Goal: Task Accomplishment & Management: Manage account settings

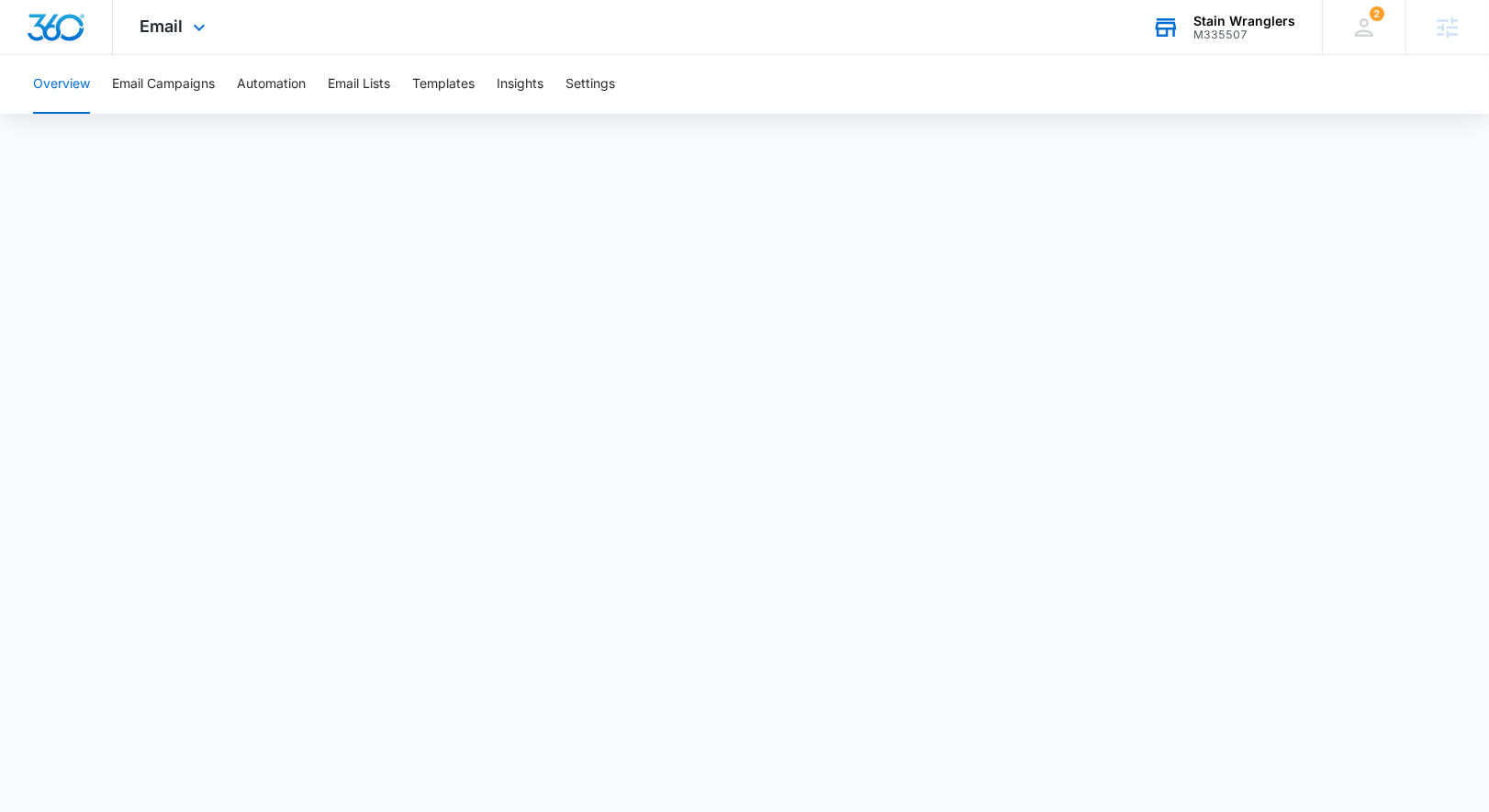
click at [1260, 29] on div "M335507" at bounding box center [1244, 35] width 102 height 13
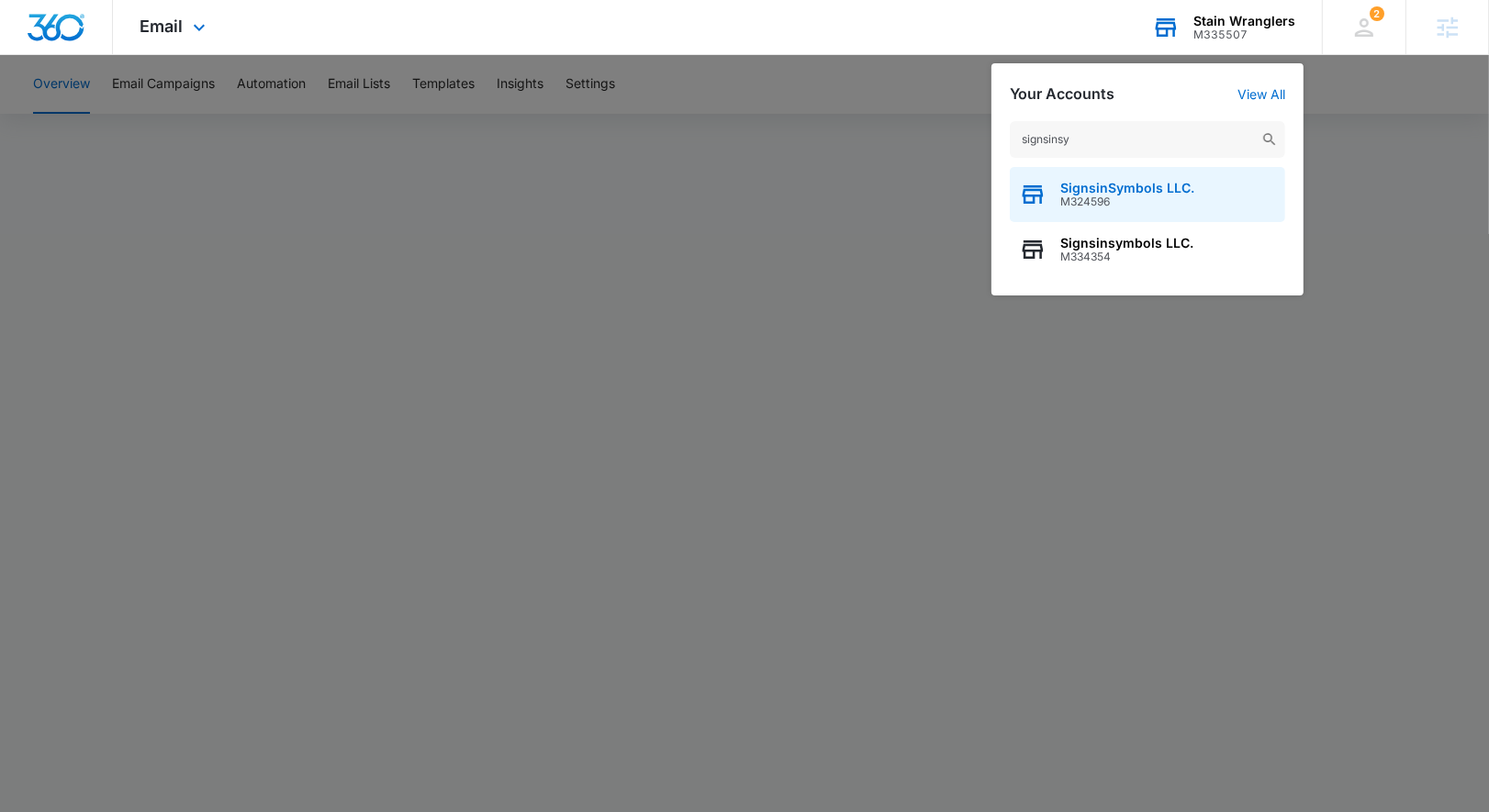
type input "signsinsy"
click at [1108, 202] on span "M324596" at bounding box center [1127, 202] width 134 height 13
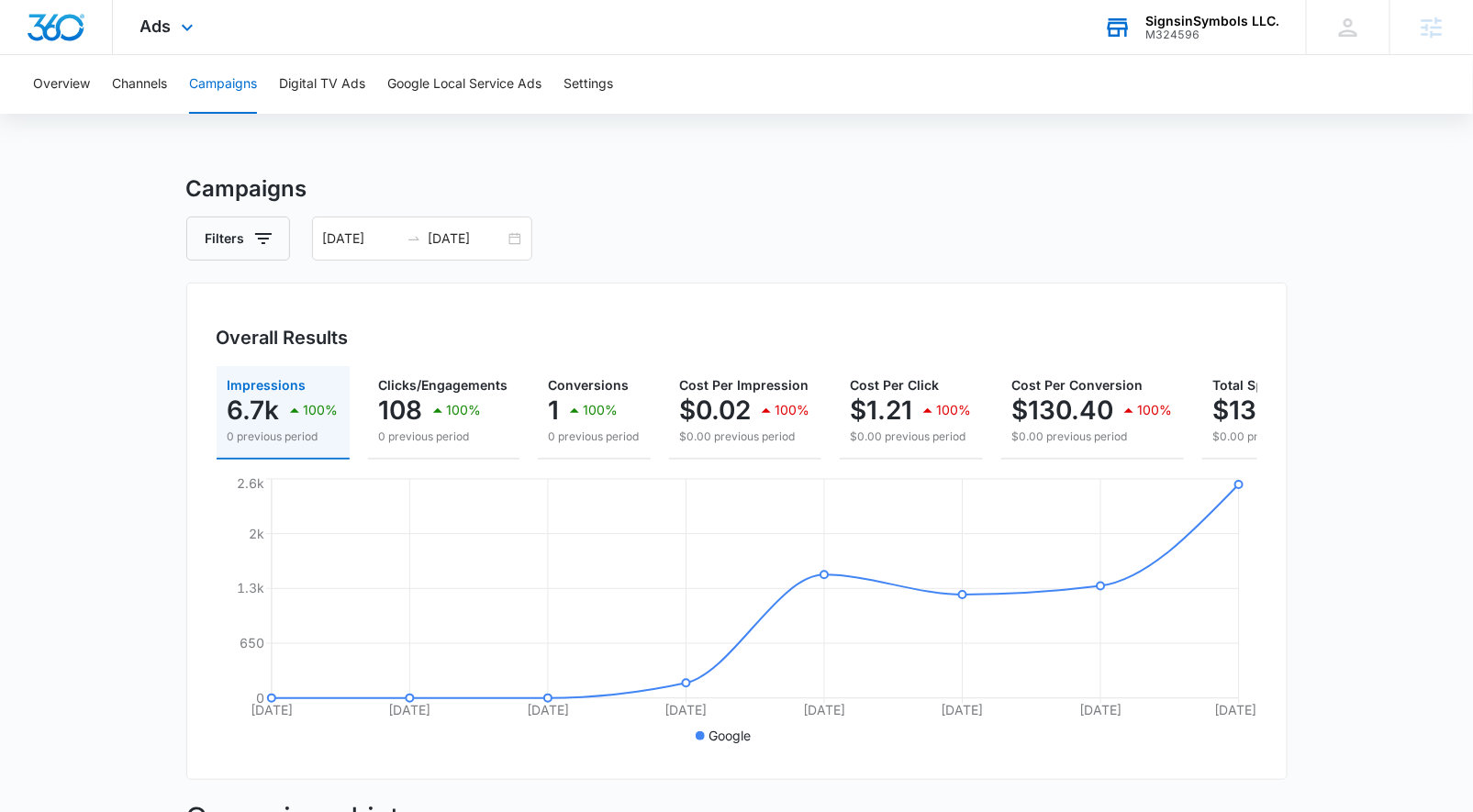
click at [1231, 41] on div "SignsinSymbols LLC. M324596 Your Accounts View All" at bounding box center [1191, 27] width 229 height 54
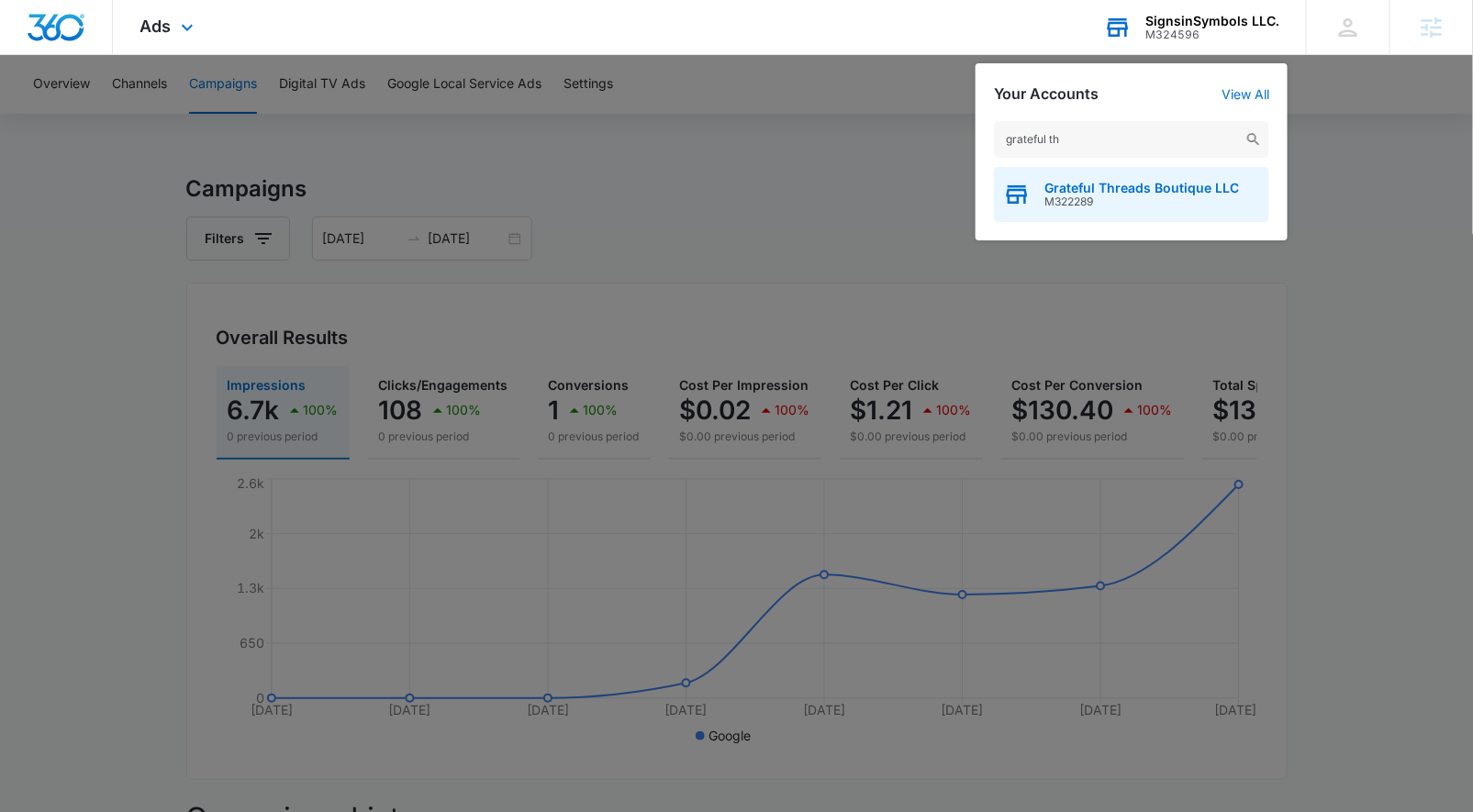
type input "grateful th"
click at [1159, 211] on div "Grateful Threads Boutique LLC M322289" at bounding box center [1131, 194] width 275 height 55
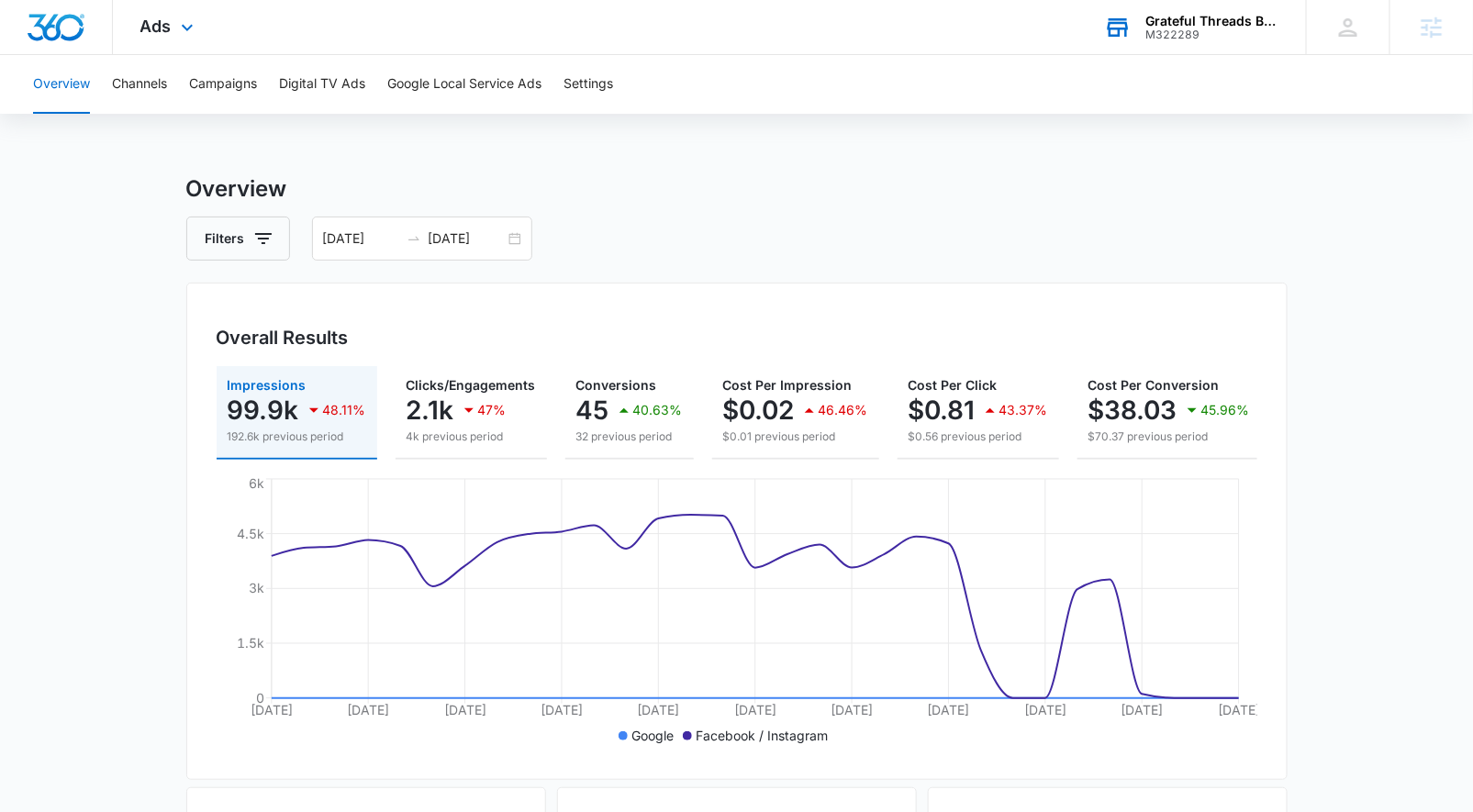
click at [165, 44] on div "Ads Apps Reputation Forms CRM Email Social POS Content Ads Intelligence Files B…" at bounding box center [169, 27] width 113 height 54
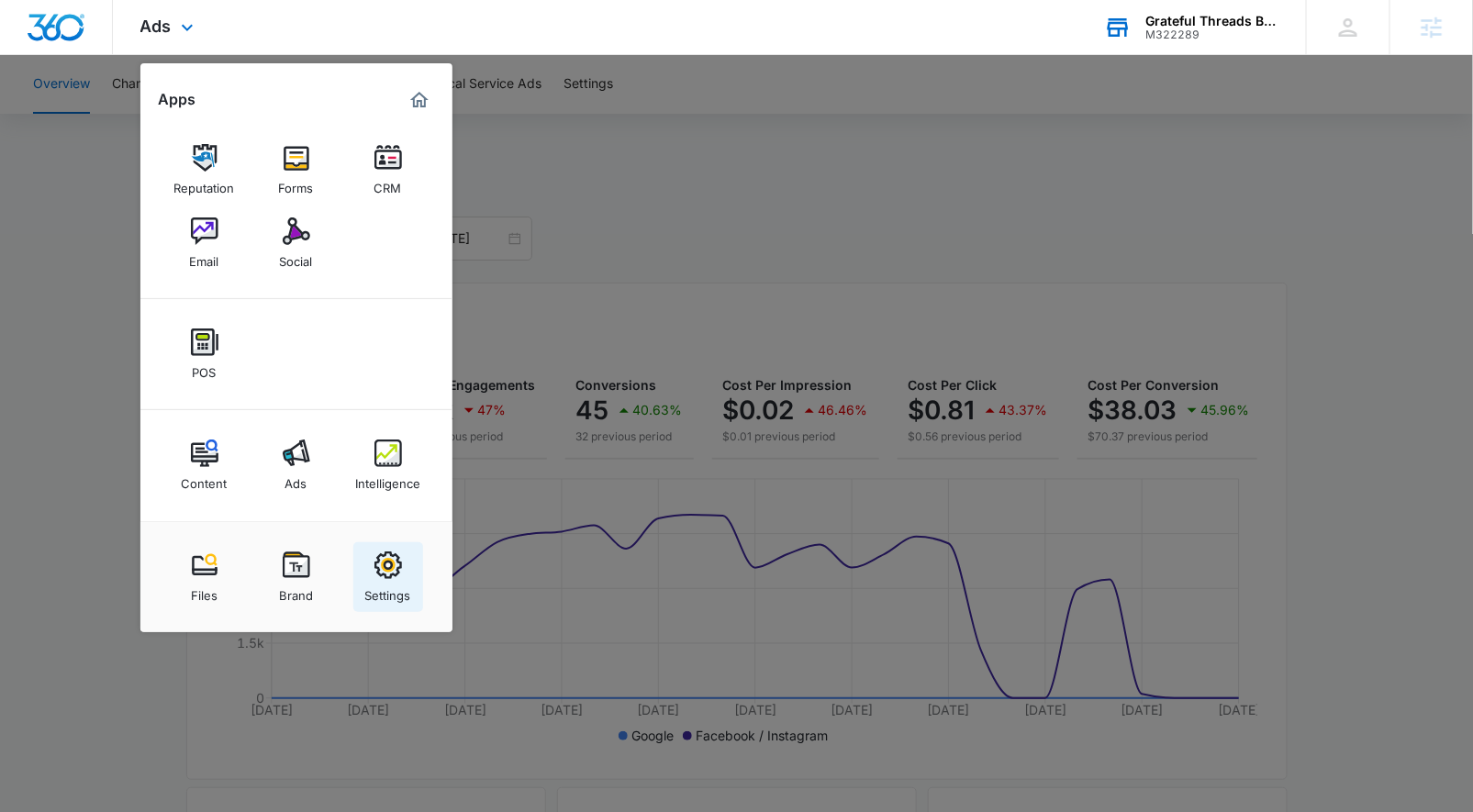
click at [403, 563] on link "Settings" at bounding box center [388, 577] width 69 height 69
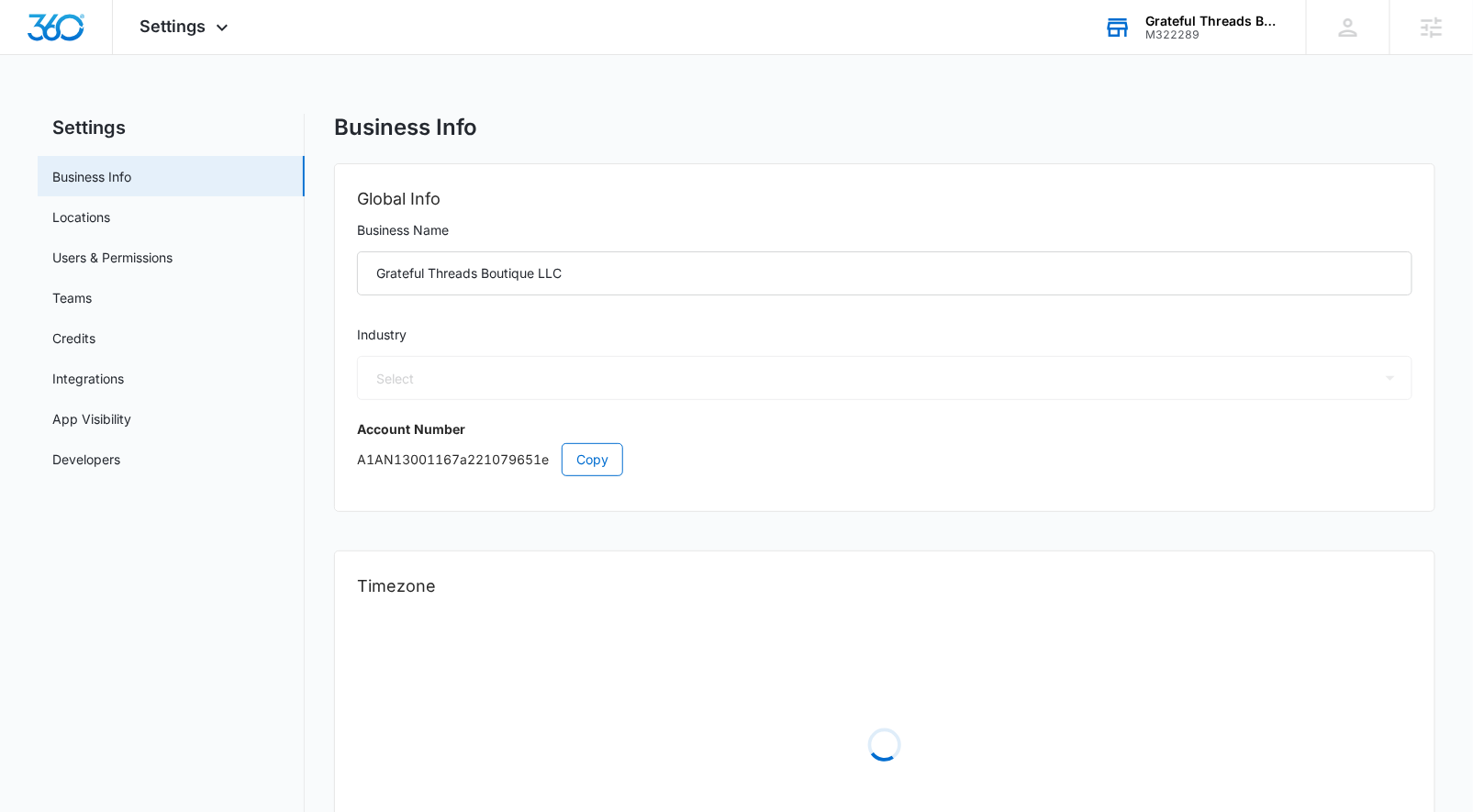
select select "45"
select select "US"
select select "America/Chicago"
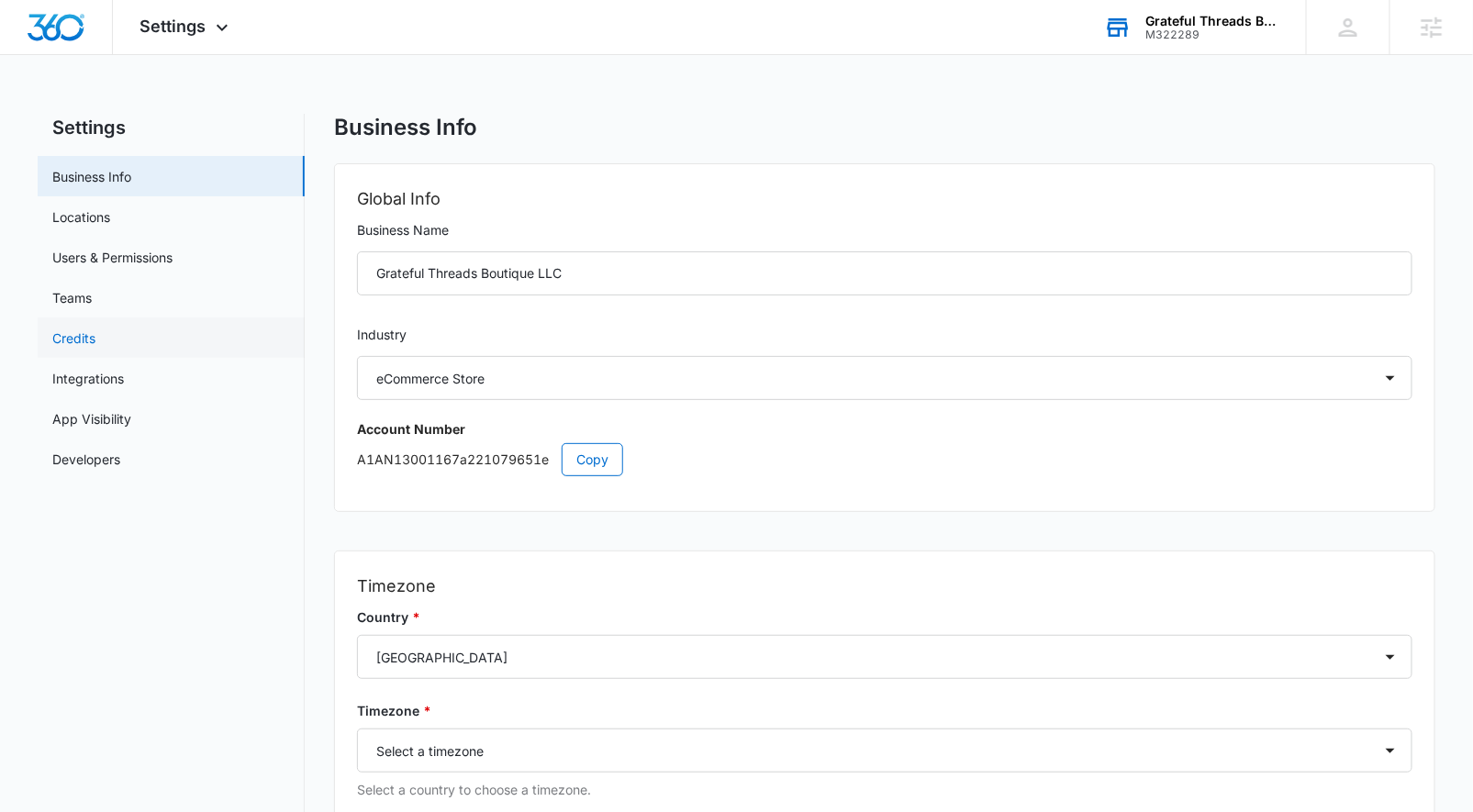
click at [96, 337] on link "Credits" at bounding box center [74, 338] width 43 height 20
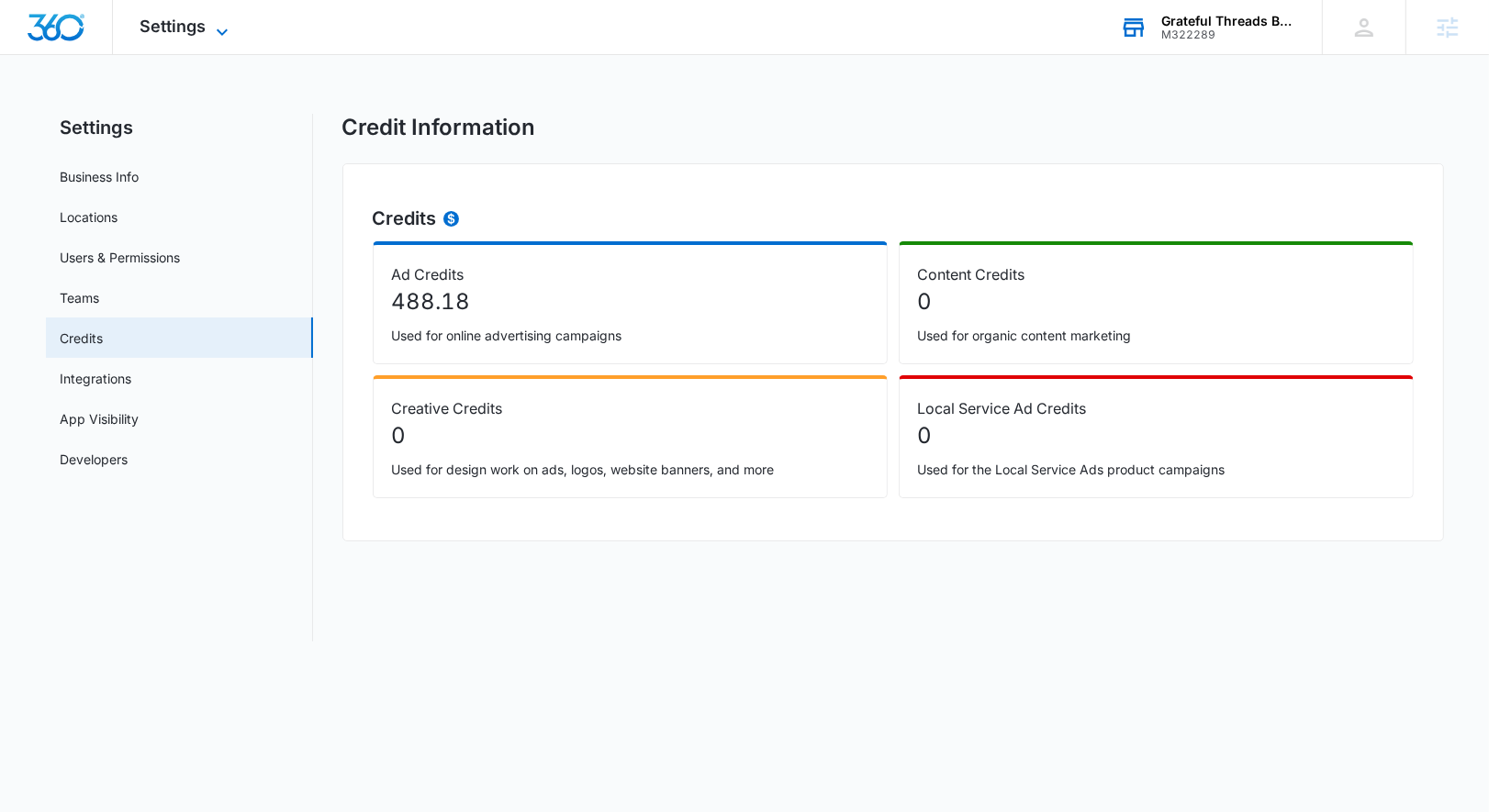
click at [197, 34] on span "Settings" at bounding box center [174, 26] width 66 height 20
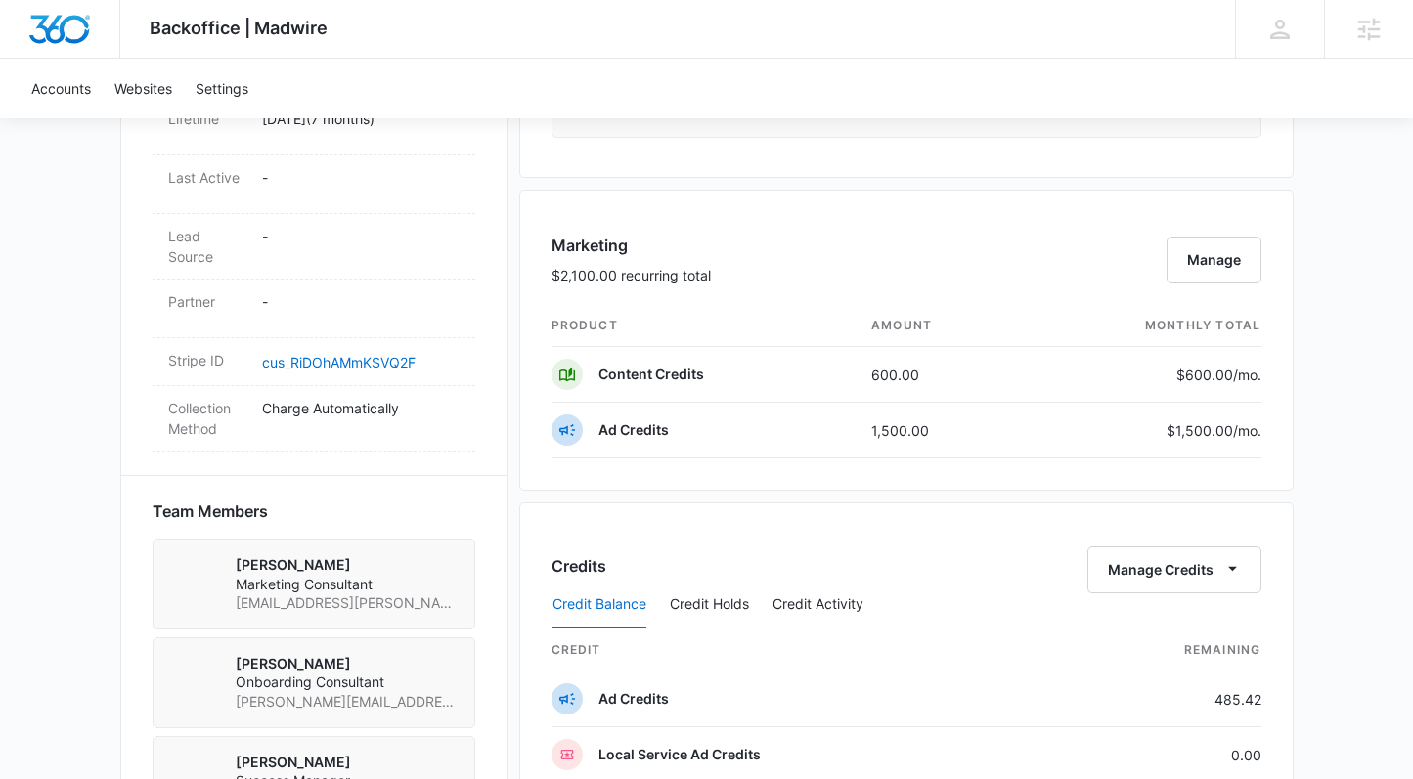
scroll to position [1180, 0]
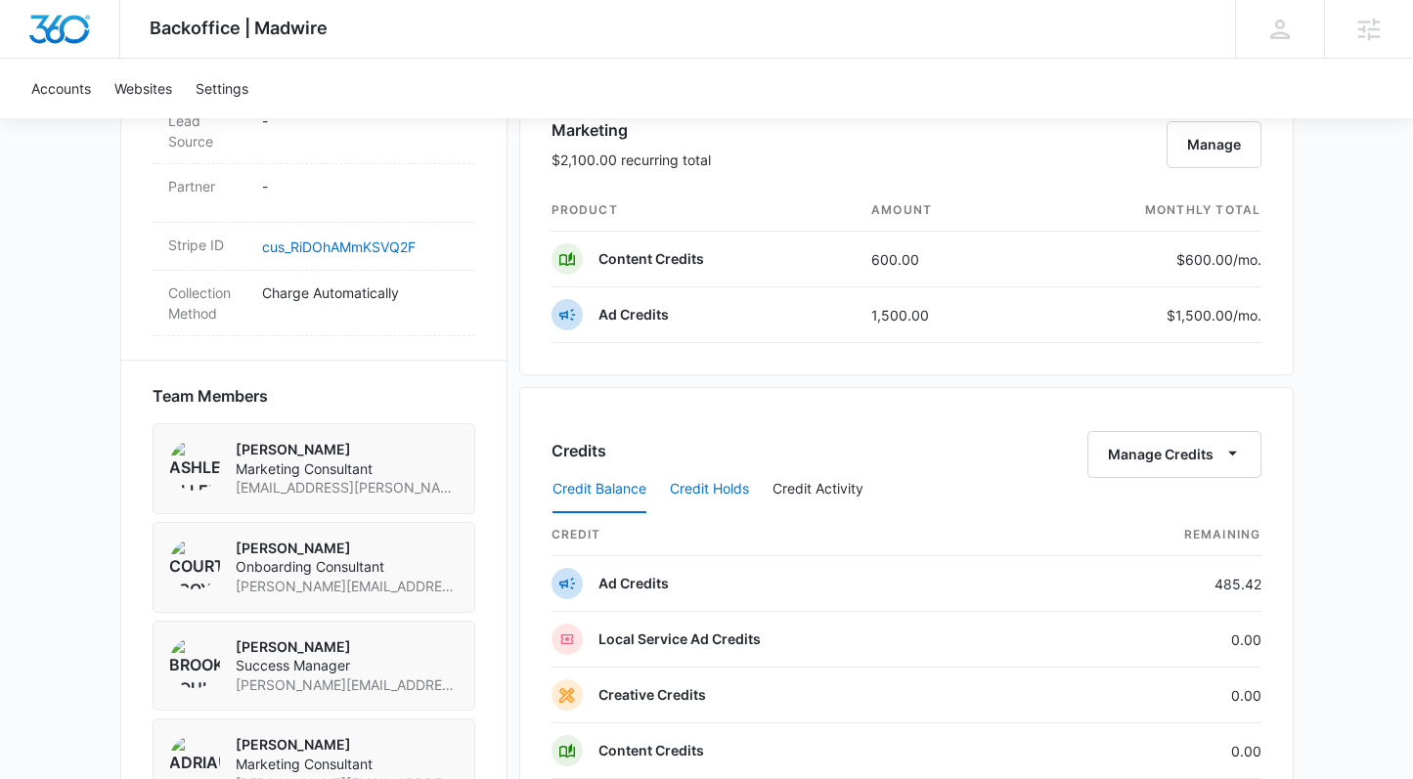
click at [726, 492] on button "Credit Holds" at bounding box center [709, 489] width 79 height 47
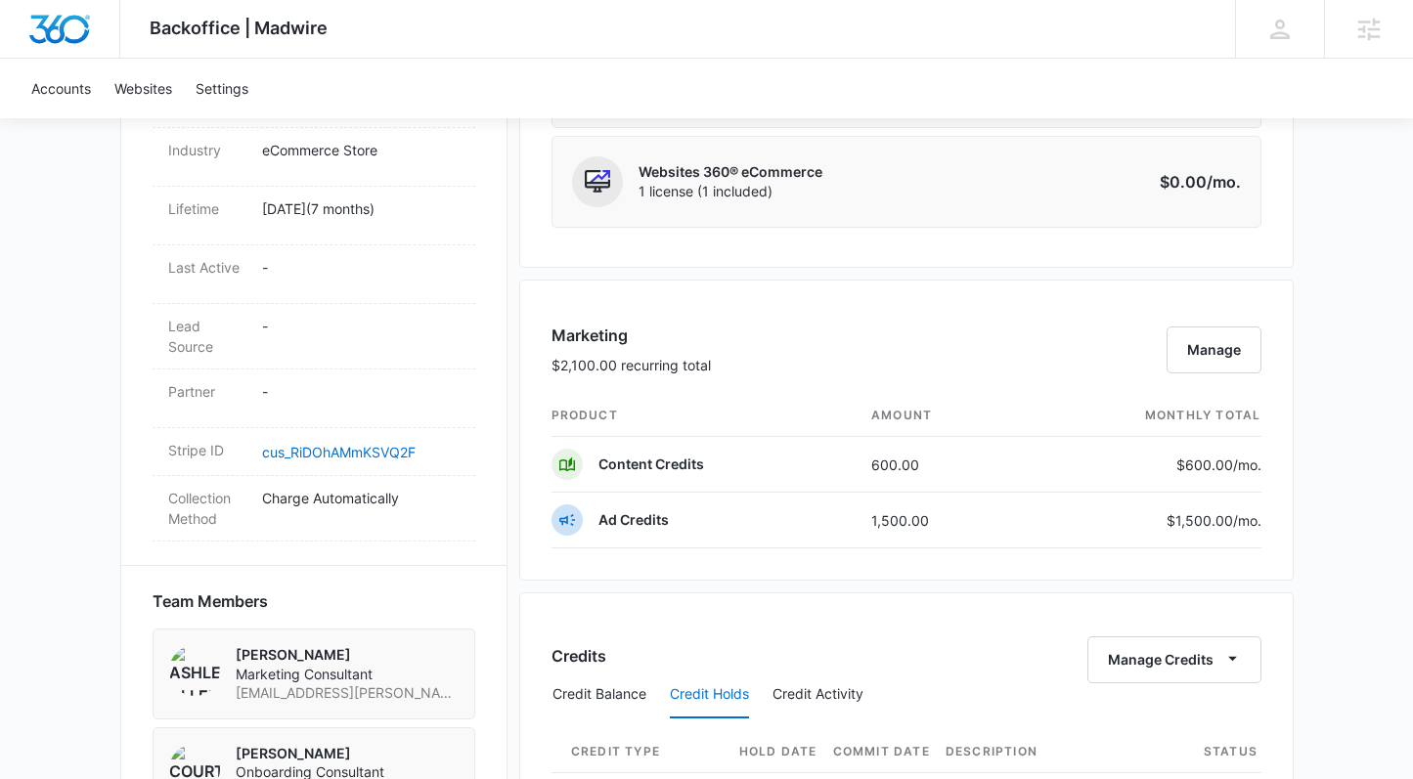
scroll to position [917, 0]
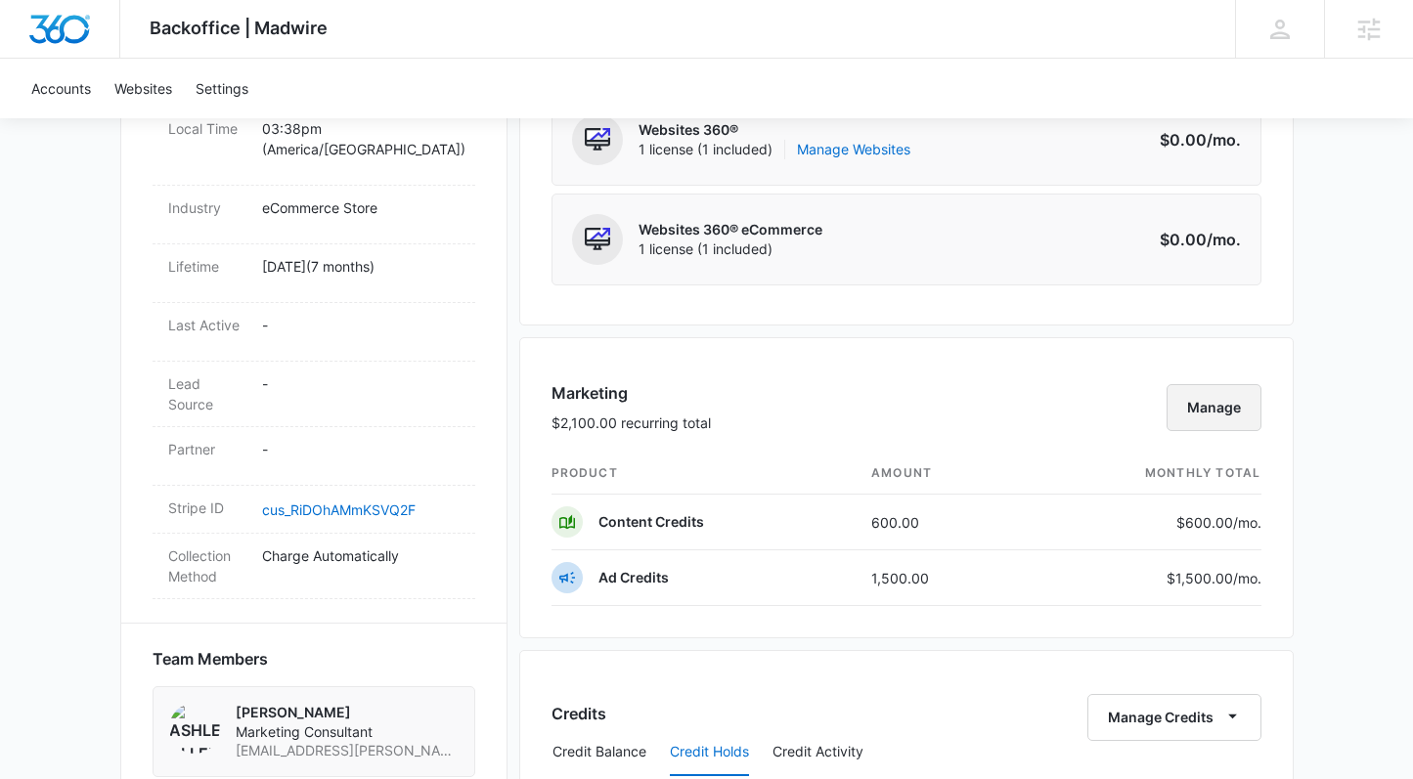
click at [1205, 400] on button "Manage" at bounding box center [1213, 407] width 95 height 47
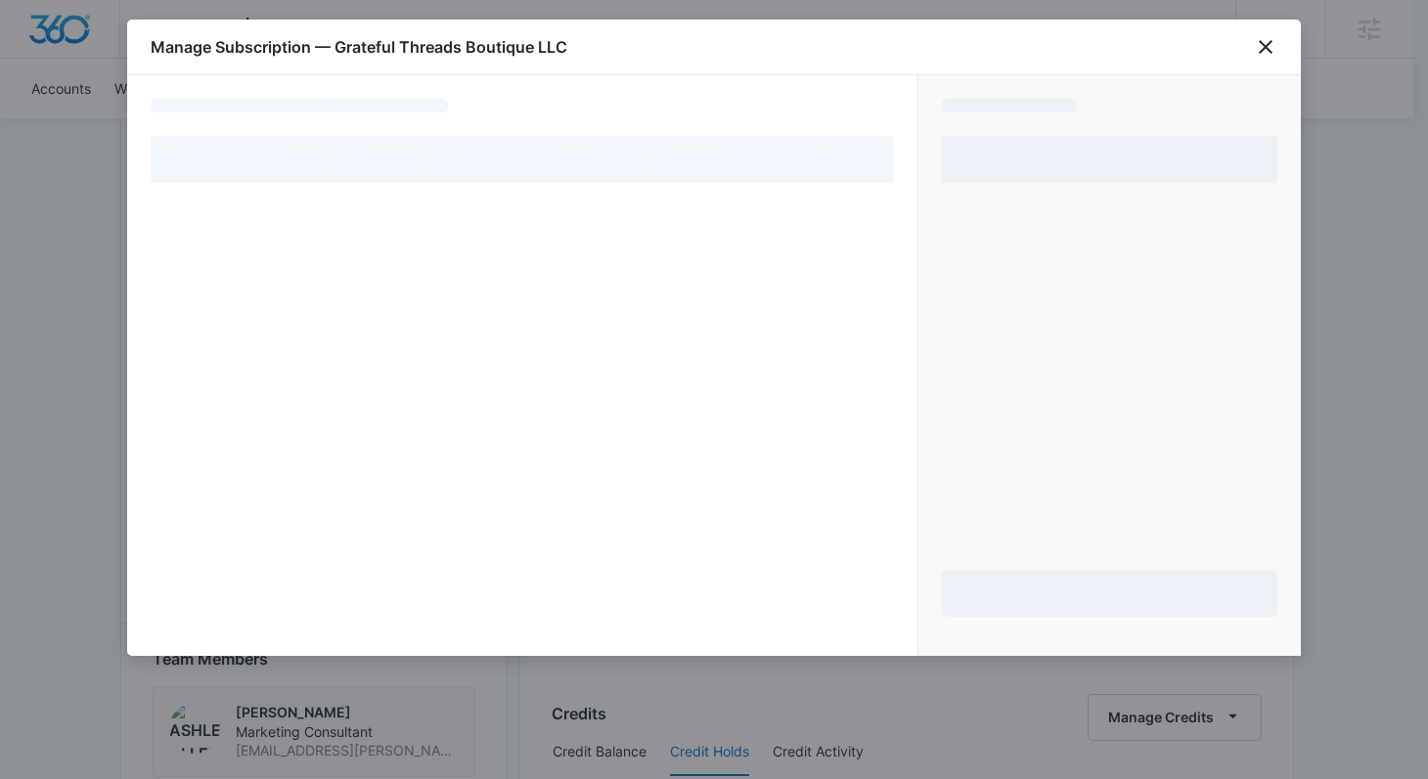
select select "pm_1RJJx4A4n8RTgNjUBmSkO0Nu"
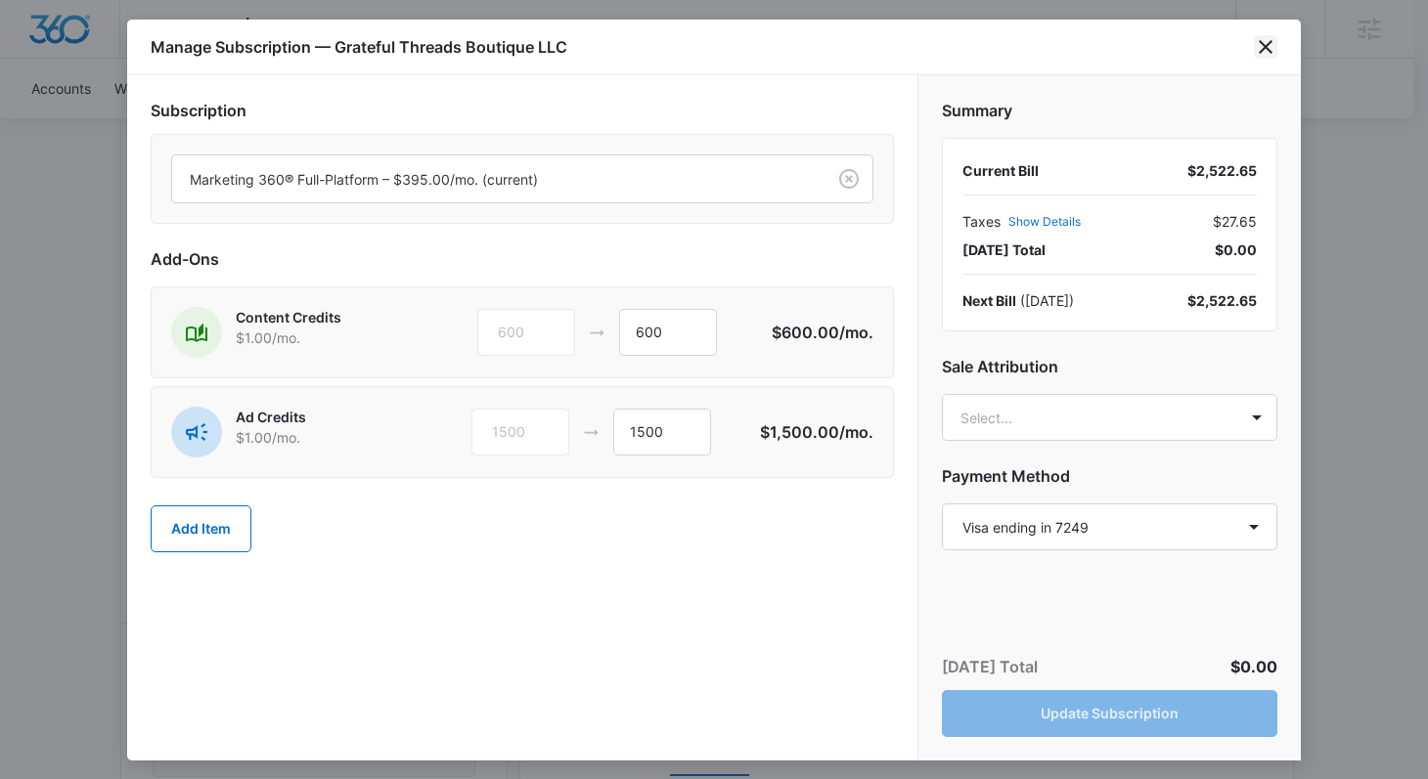
click at [1266, 46] on icon "close" at bounding box center [1265, 47] width 14 height 14
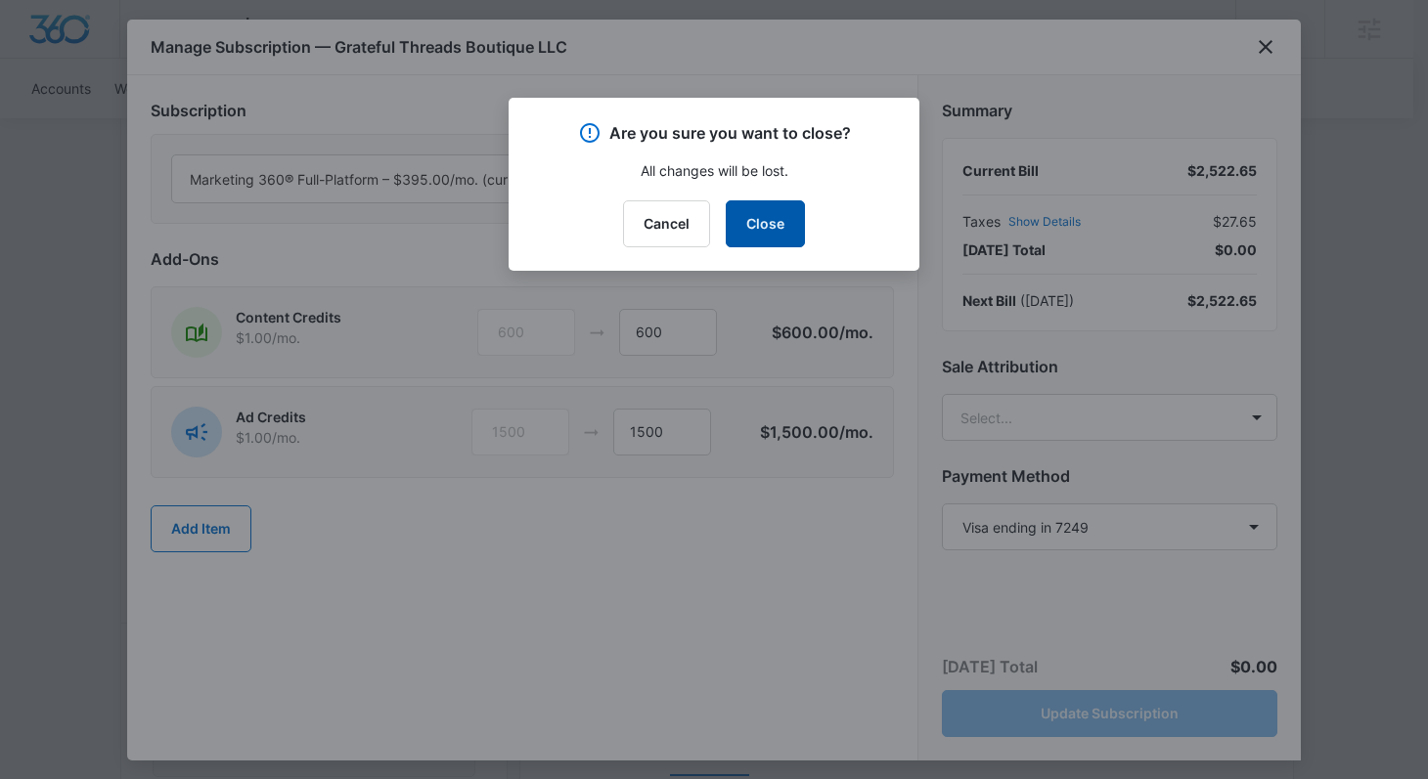
click at [758, 213] on button "Close" at bounding box center [765, 223] width 79 height 47
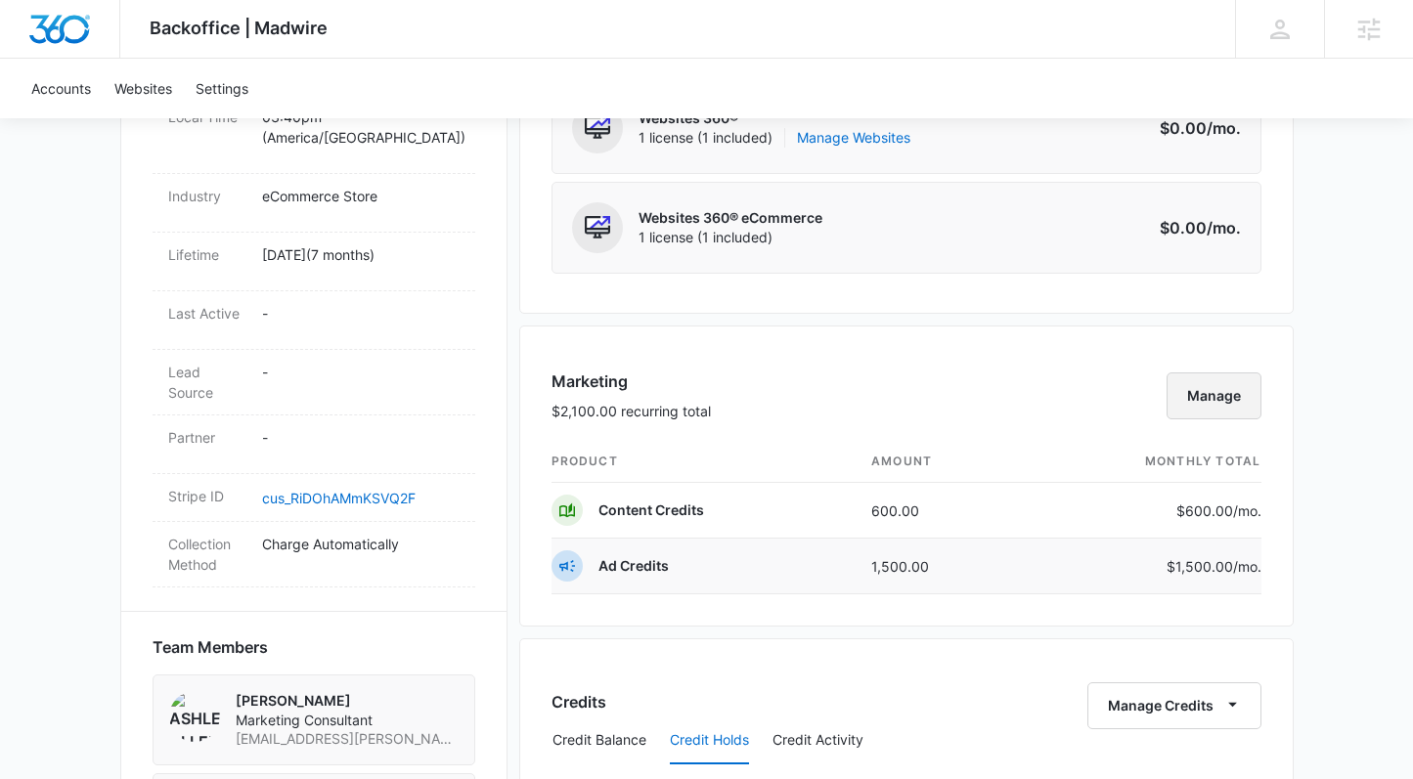
scroll to position [1294, 0]
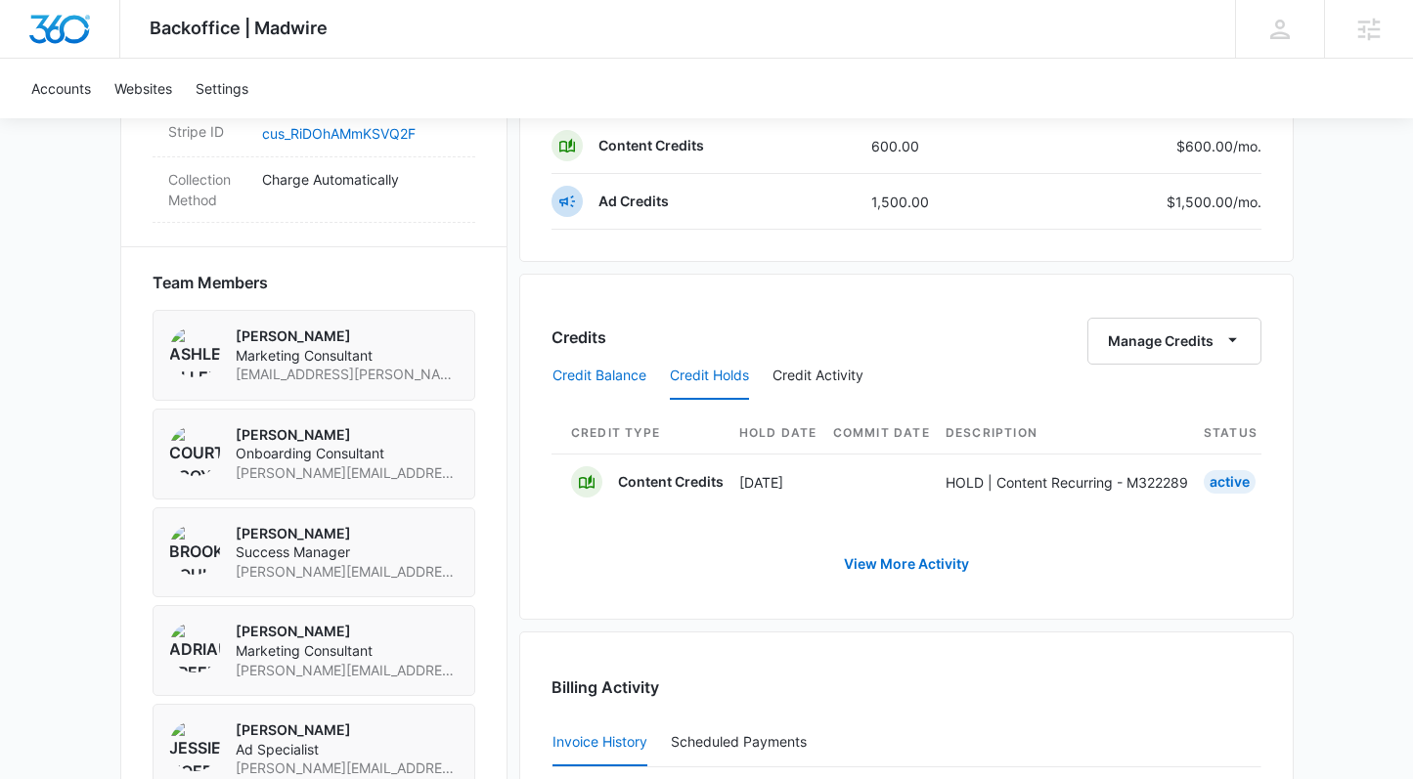
click at [623, 372] on button "Credit Balance" at bounding box center [599, 376] width 94 height 47
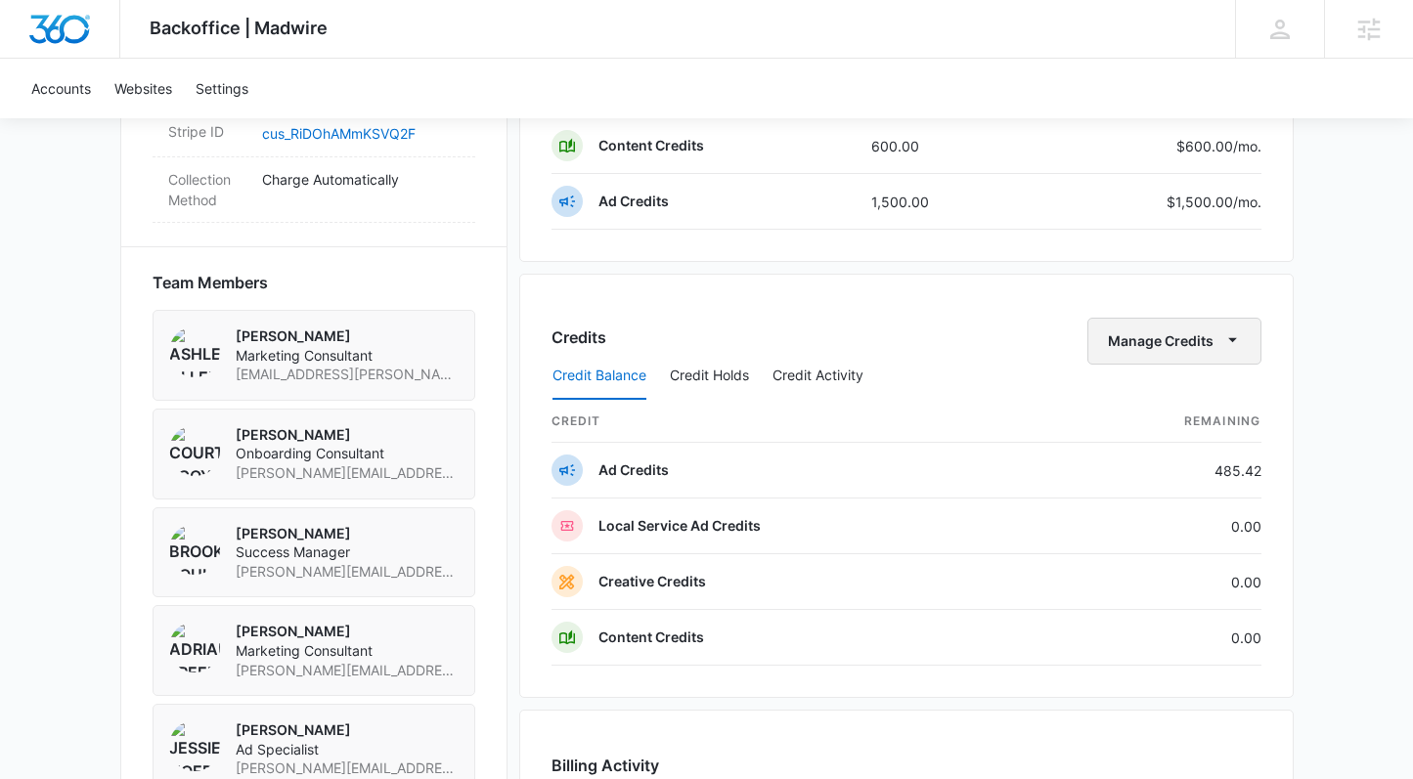
click at [1164, 341] on button "Manage Credits" at bounding box center [1174, 341] width 174 height 47
click at [1160, 406] on div "Transfer Credits" at bounding box center [1164, 404] width 103 height 14
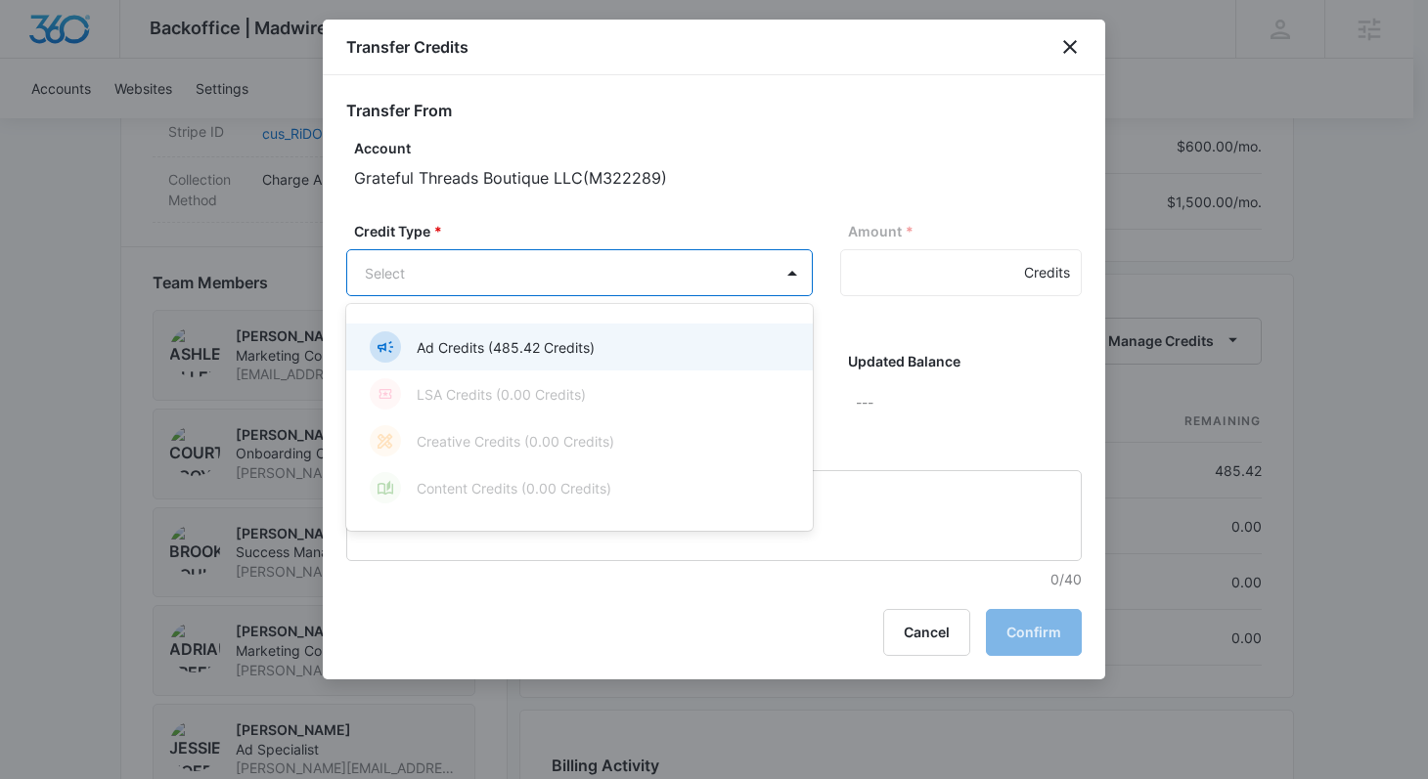
click at [654, 260] on body "Backoffice | Madwire Apps Settings BP Brooke Poulson brooke.poulson@madwire.com…" at bounding box center [714, 51] width 1428 height 2691
click at [580, 339] on p "Ad Credits (485.42 Credits)" at bounding box center [506, 347] width 178 height 21
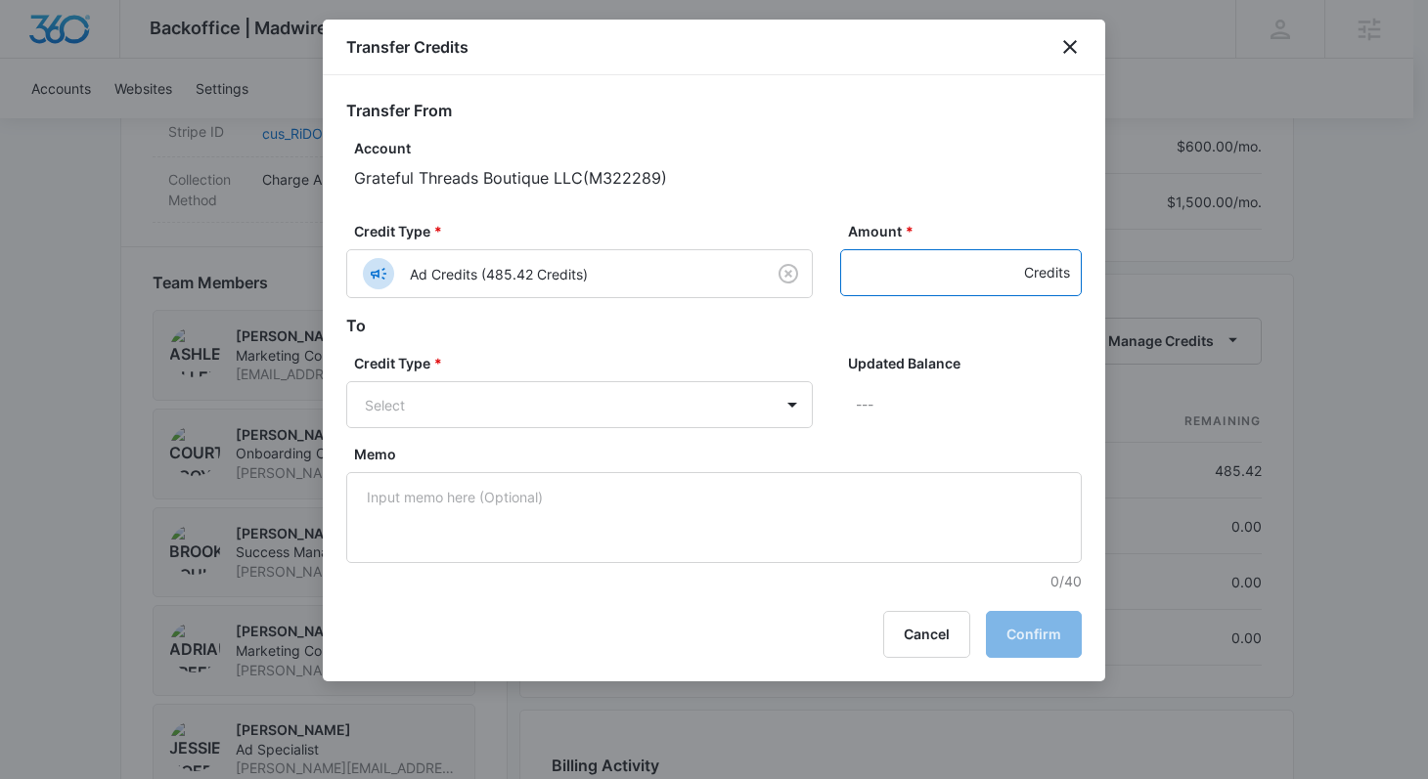
click at [949, 261] on input "Amount *" at bounding box center [961, 272] width 242 height 47
type input "100"
drag, startPoint x: 456, startPoint y: 441, endPoint x: 454, endPoint y: 423, distance: 17.7
click at [455, 439] on div "Credit Type * Select Updated Balance ---" at bounding box center [713, 398] width 735 height 91
click at [448, 413] on body "Backoffice | Madwire Apps Settings BP Brooke Poulson brooke.poulson@madwire.com…" at bounding box center [714, 51] width 1428 height 2691
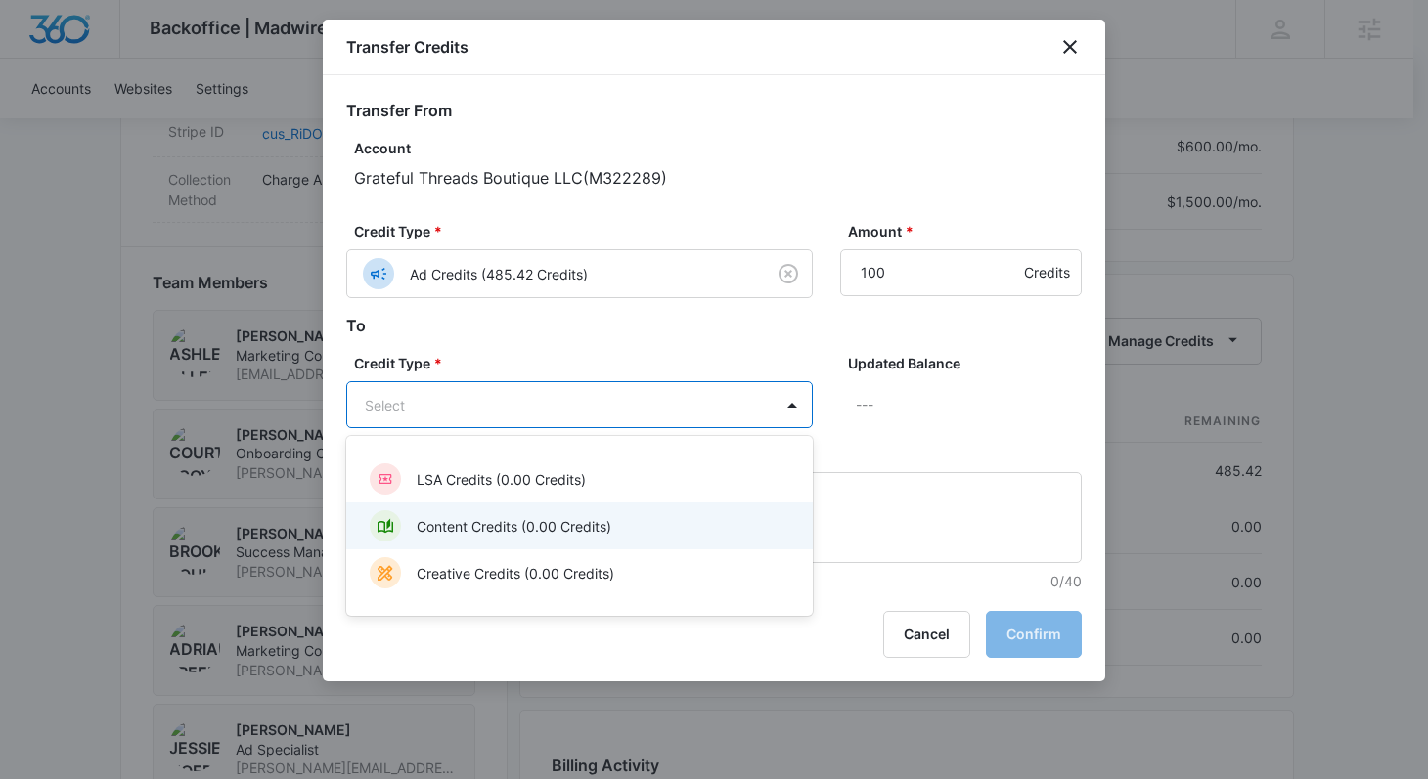
click at [477, 527] on p "Content Credits (0.00 Credits)" at bounding box center [514, 526] width 195 height 21
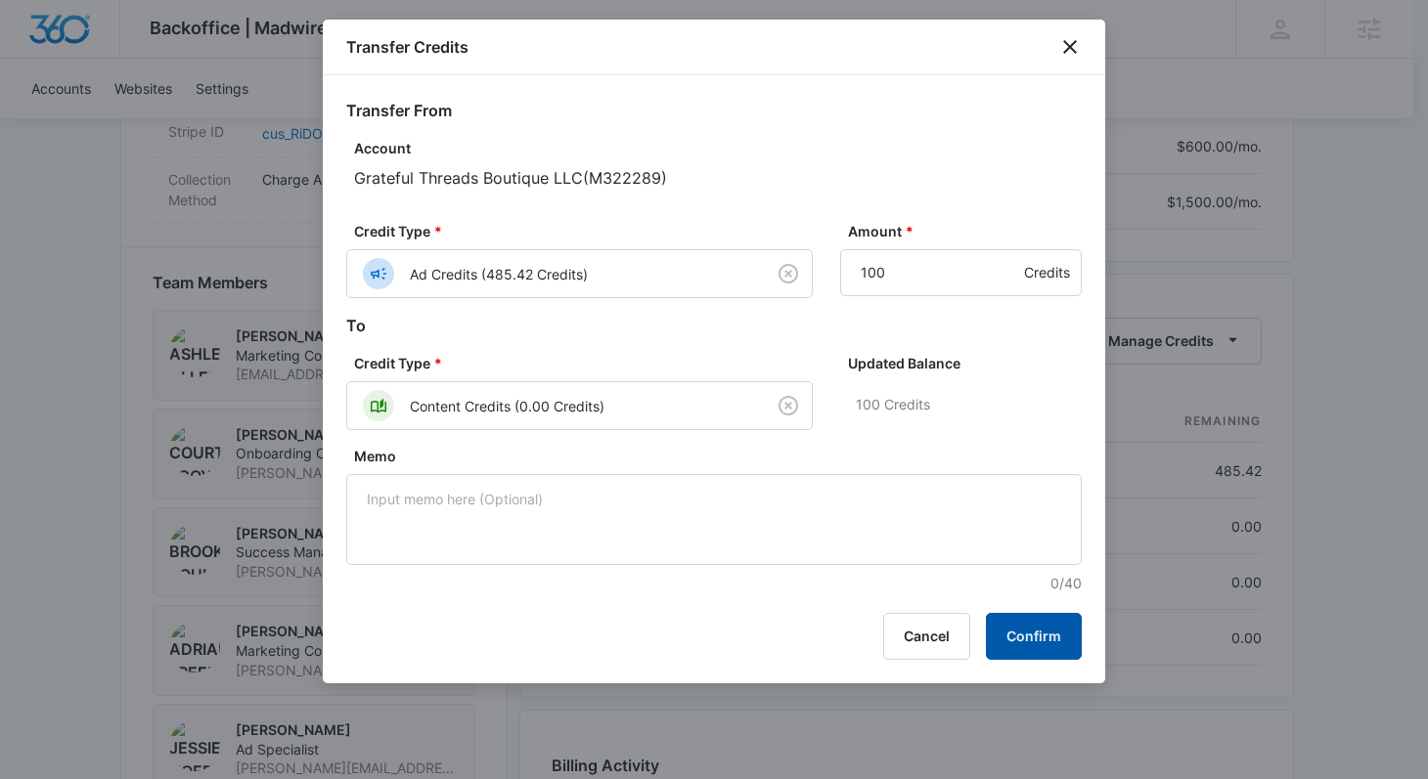
click at [1064, 644] on button "Confirm" at bounding box center [1034, 636] width 96 height 47
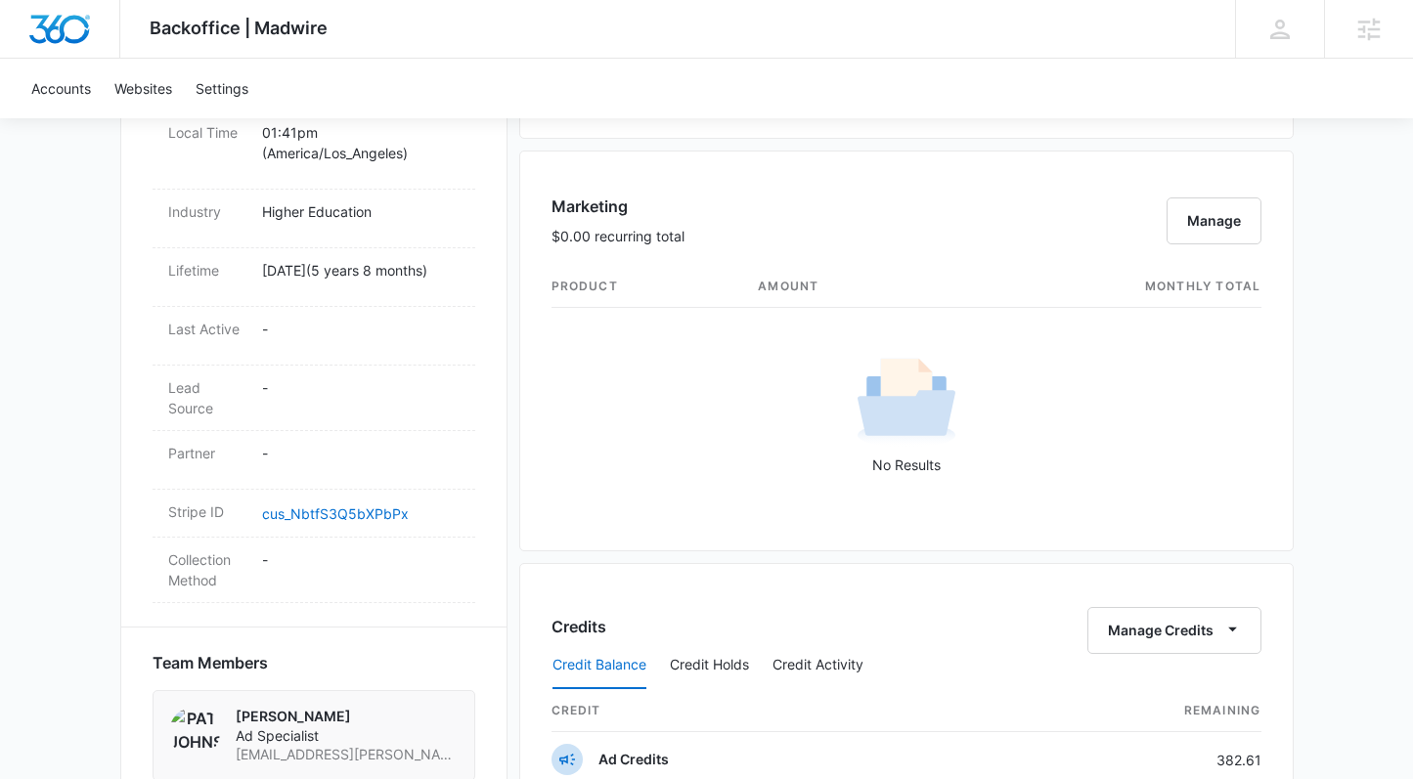
scroll to position [1106, 0]
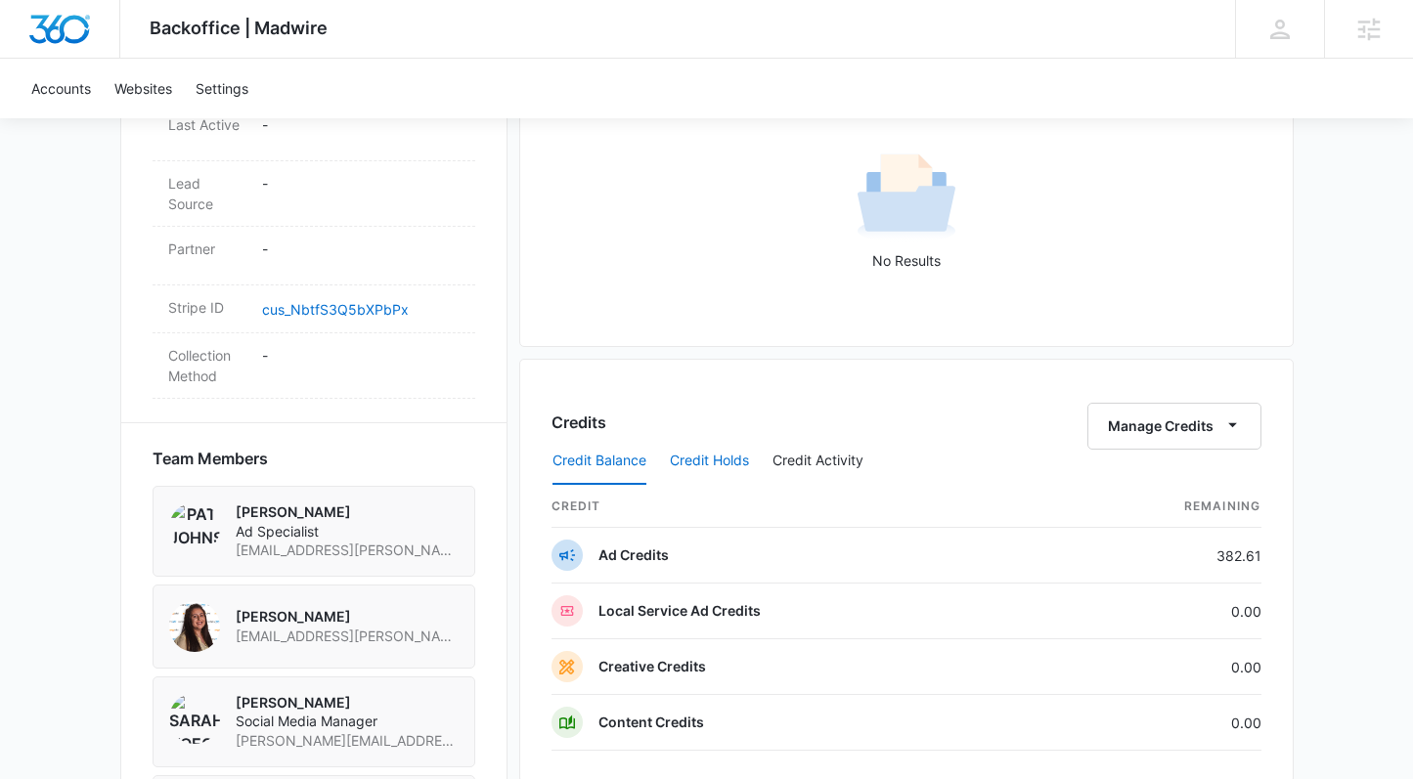
drag, startPoint x: 713, startPoint y: 453, endPoint x: 730, endPoint y: 479, distance: 31.7
click at [713, 453] on button "Credit Holds" at bounding box center [709, 461] width 79 height 47
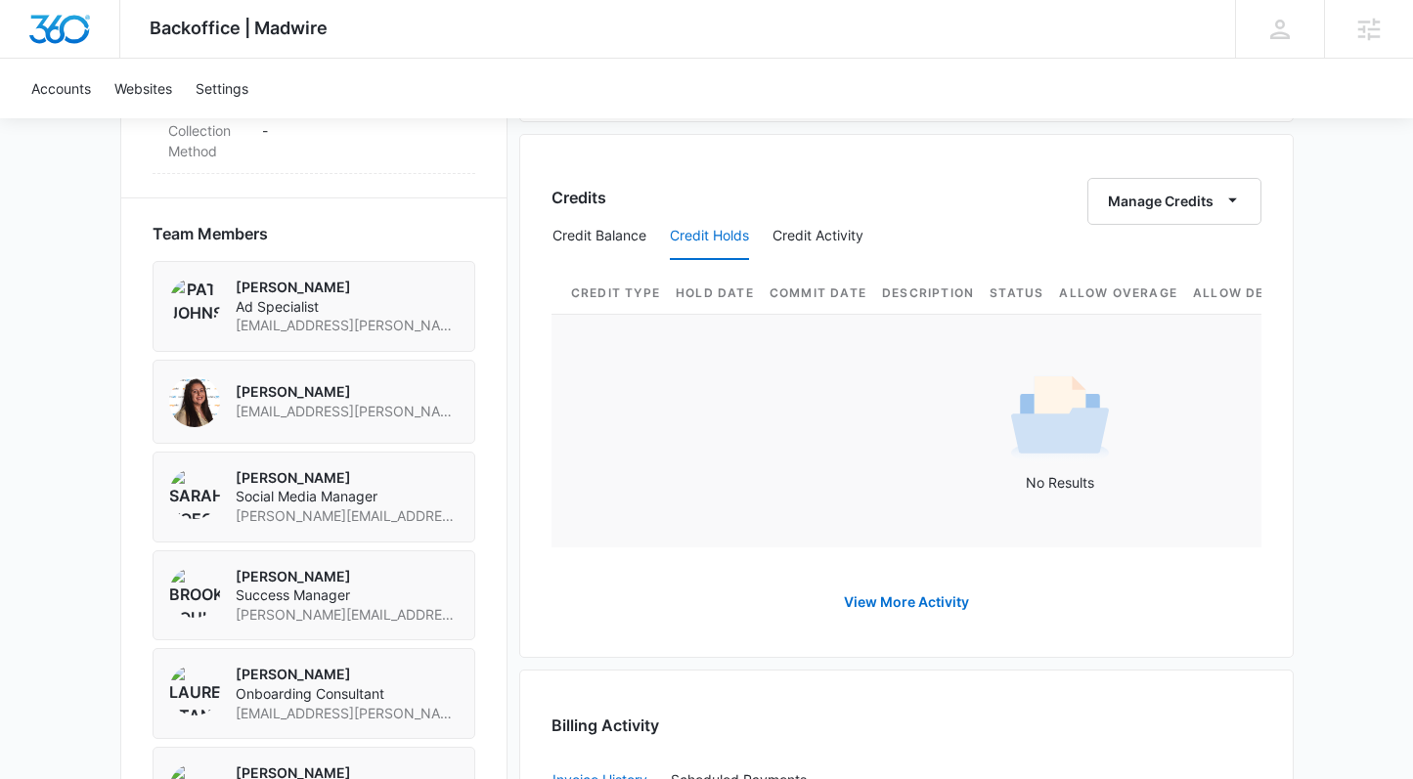
scroll to position [1303, 0]
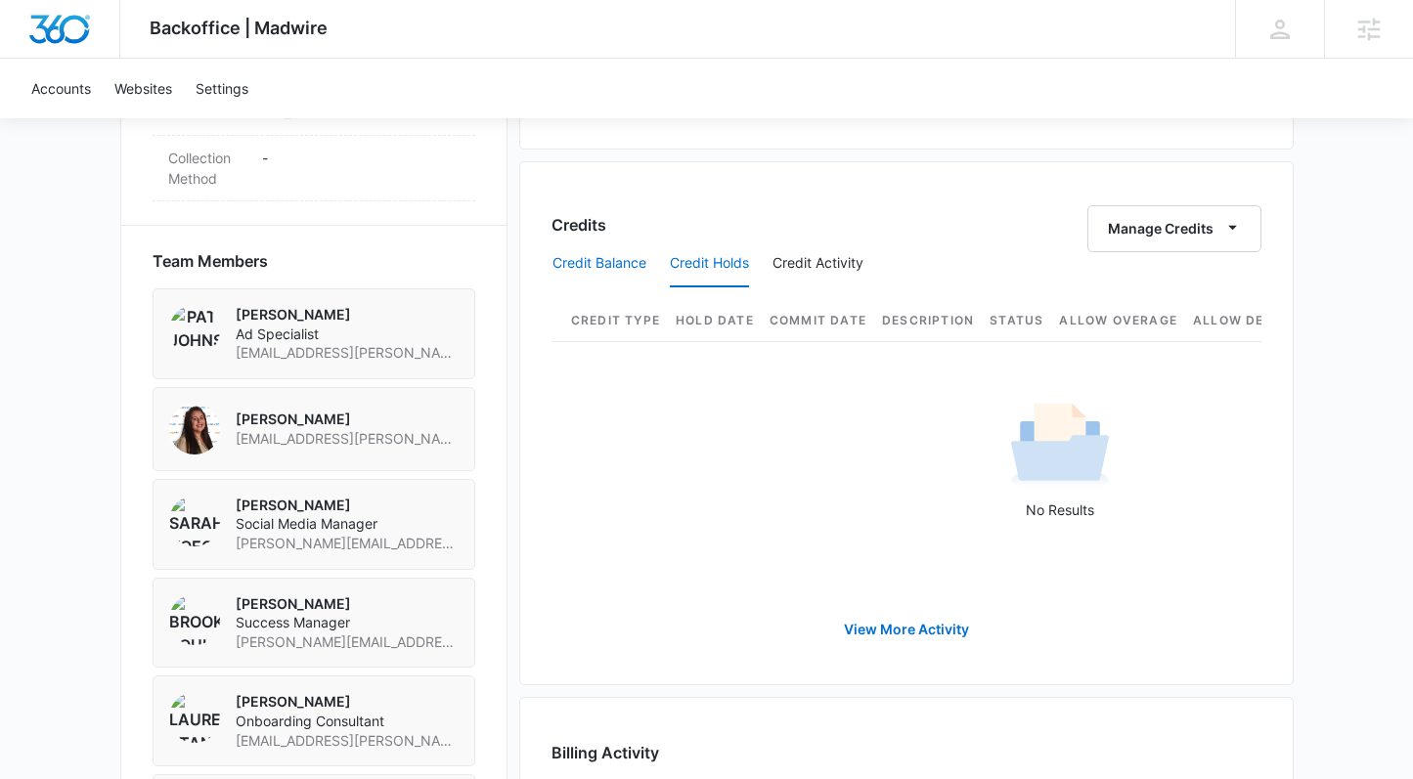
click at [601, 267] on button "Credit Balance" at bounding box center [599, 264] width 94 height 47
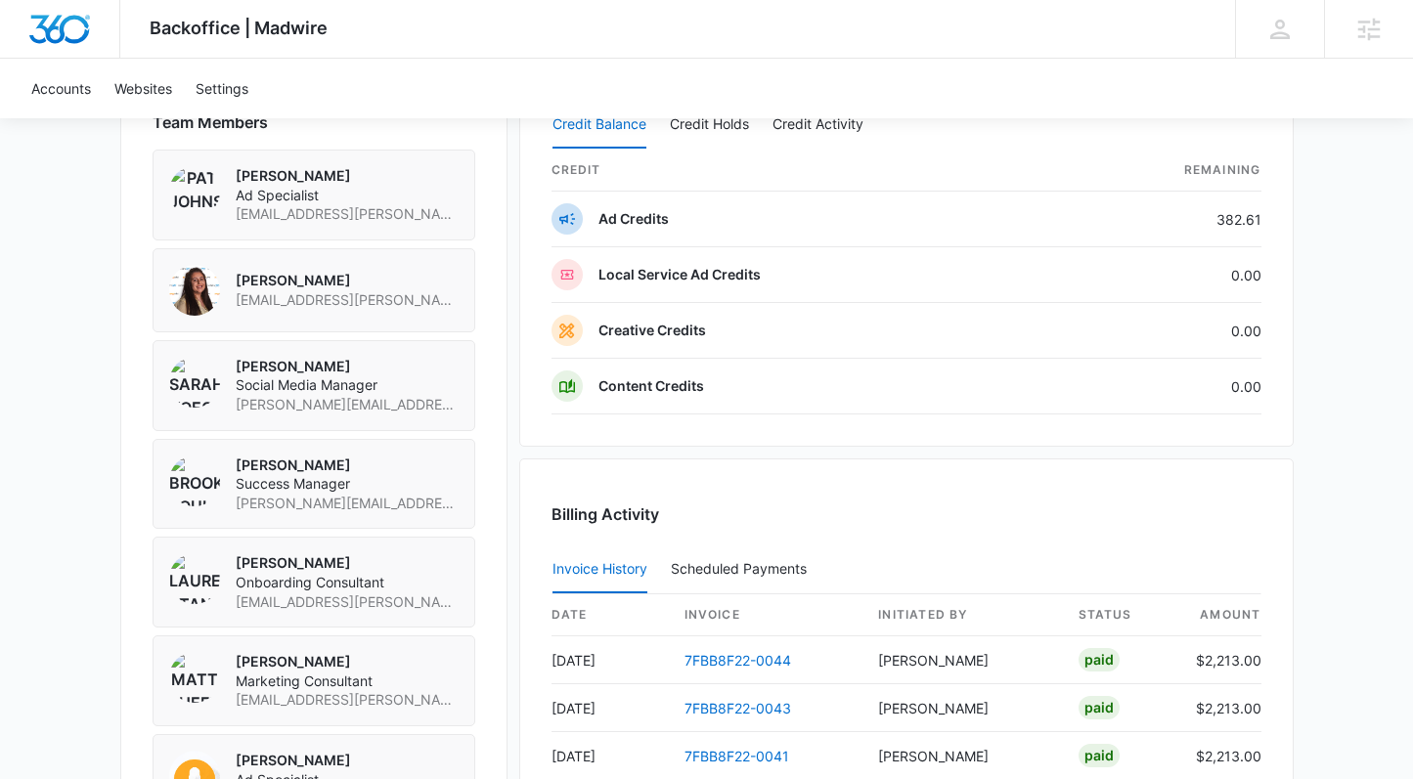
scroll to position [1355, 0]
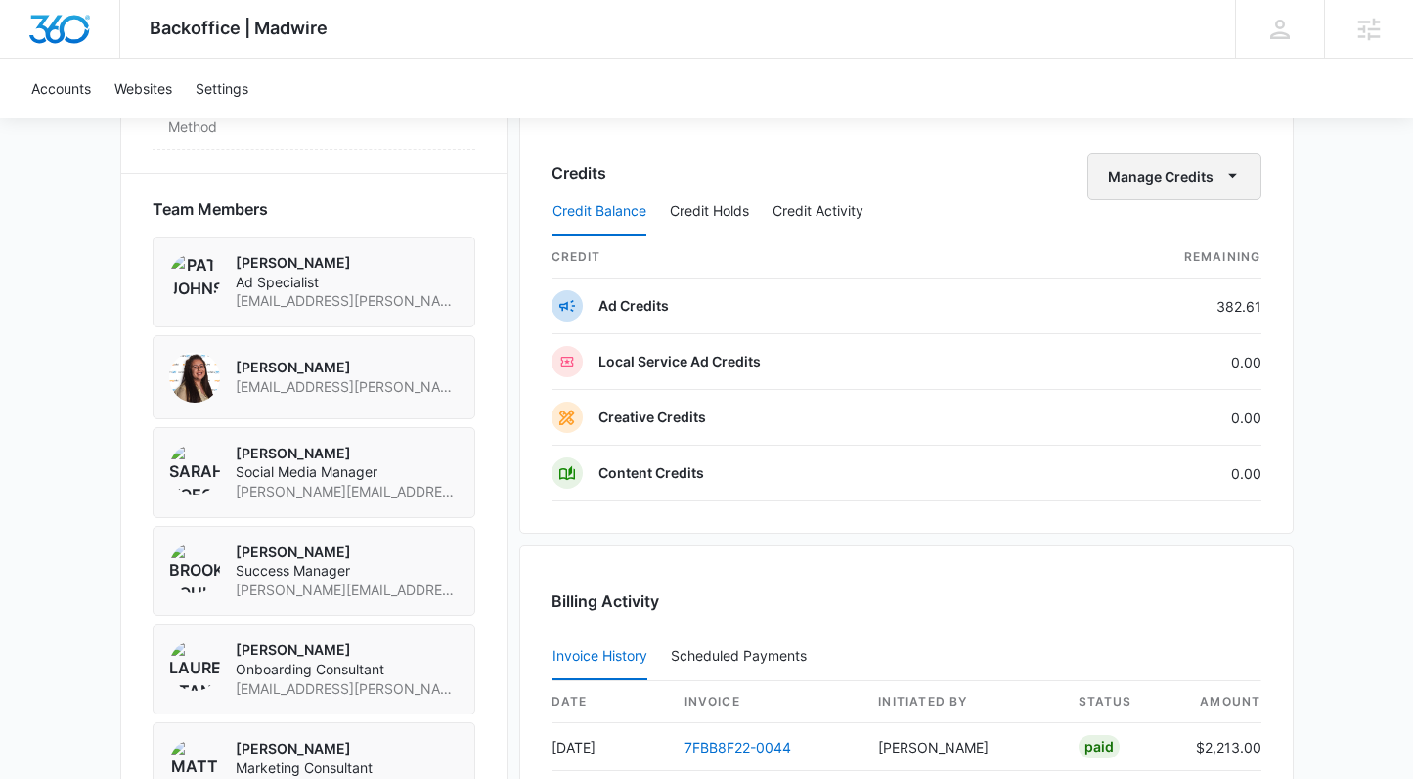
click at [1176, 176] on button "Manage Credits" at bounding box center [1174, 177] width 174 height 47
click at [1150, 235] on div "Transfer Credits" at bounding box center [1164, 241] width 103 height 14
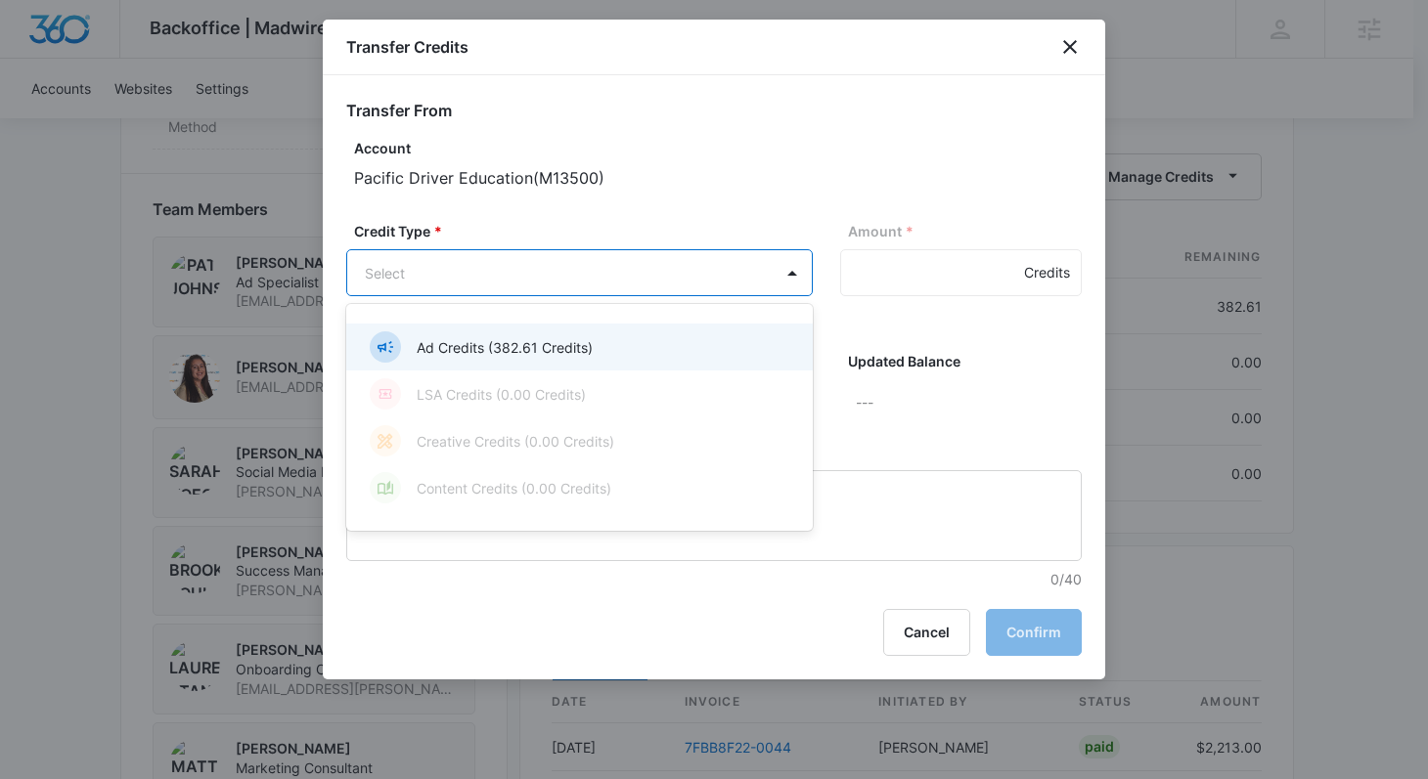
drag, startPoint x: 563, startPoint y: 264, endPoint x: 533, endPoint y: 337, distance: 79.4
click at [526, 347] on p "Ad Credits (382.61 Credits)" at bounding box center [505, 347] width 176 height 21
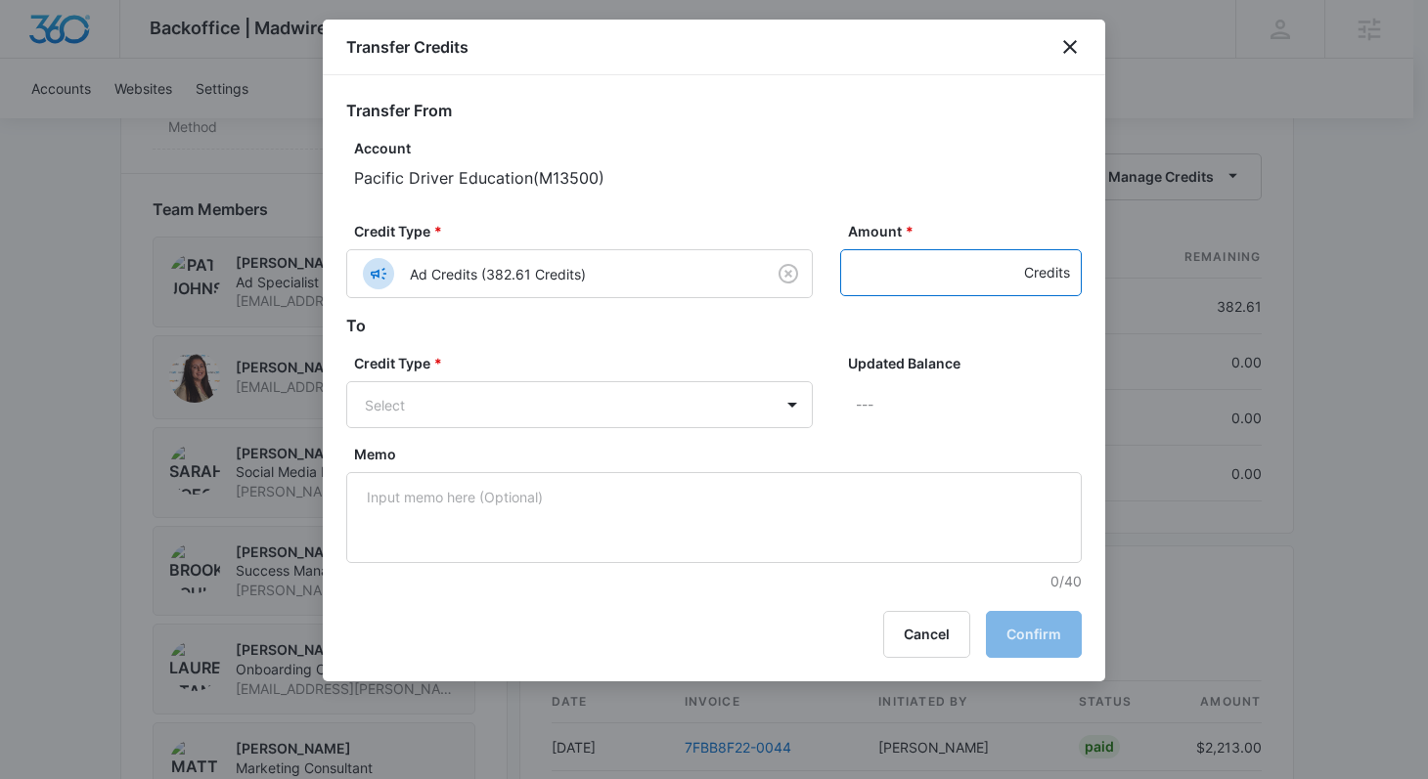
click at [914, 256] on input "Amount *" at bounding box center [961, 272] width 242 height 47
type input "50"
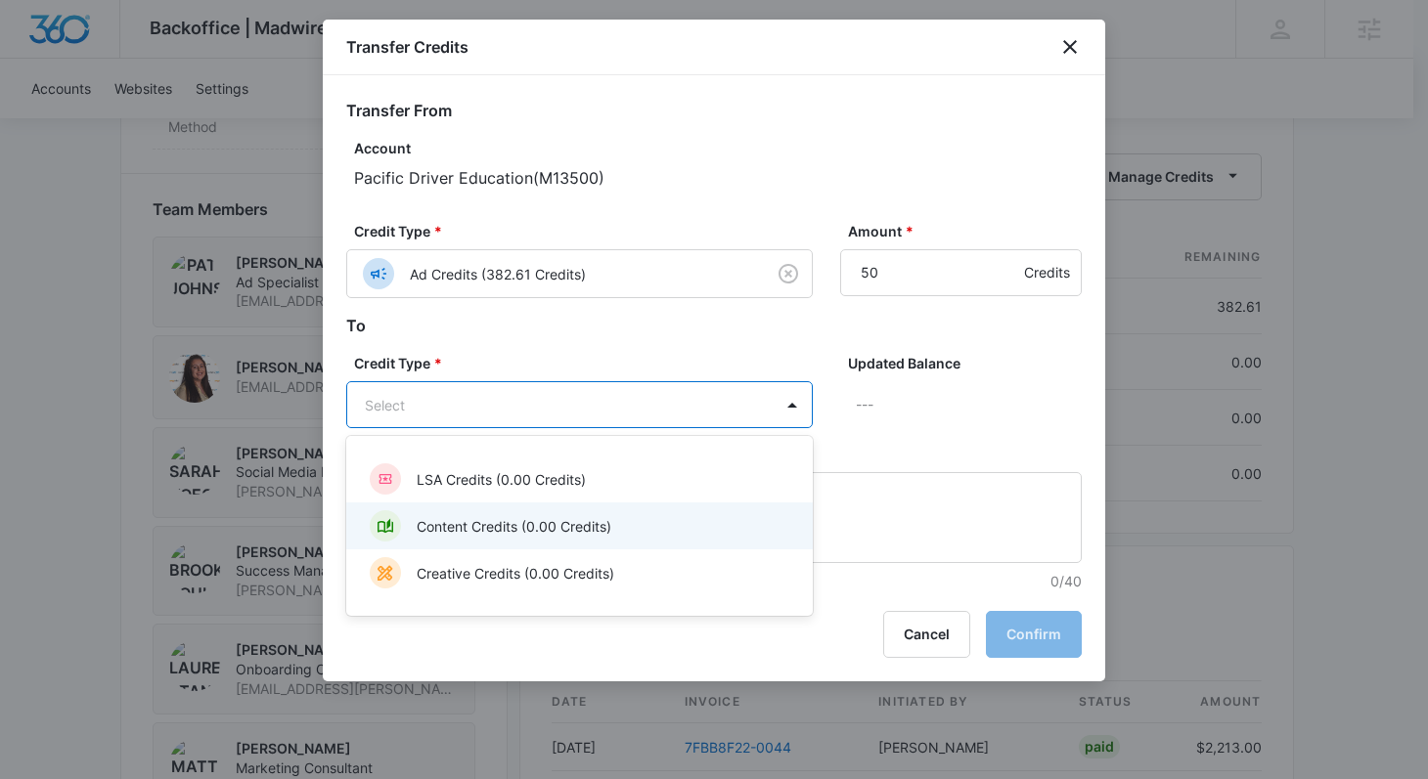
click at [515, 531] on p "Content Credits (0.00 Credits)" at bounding box center [514, 526] width 195 height 21
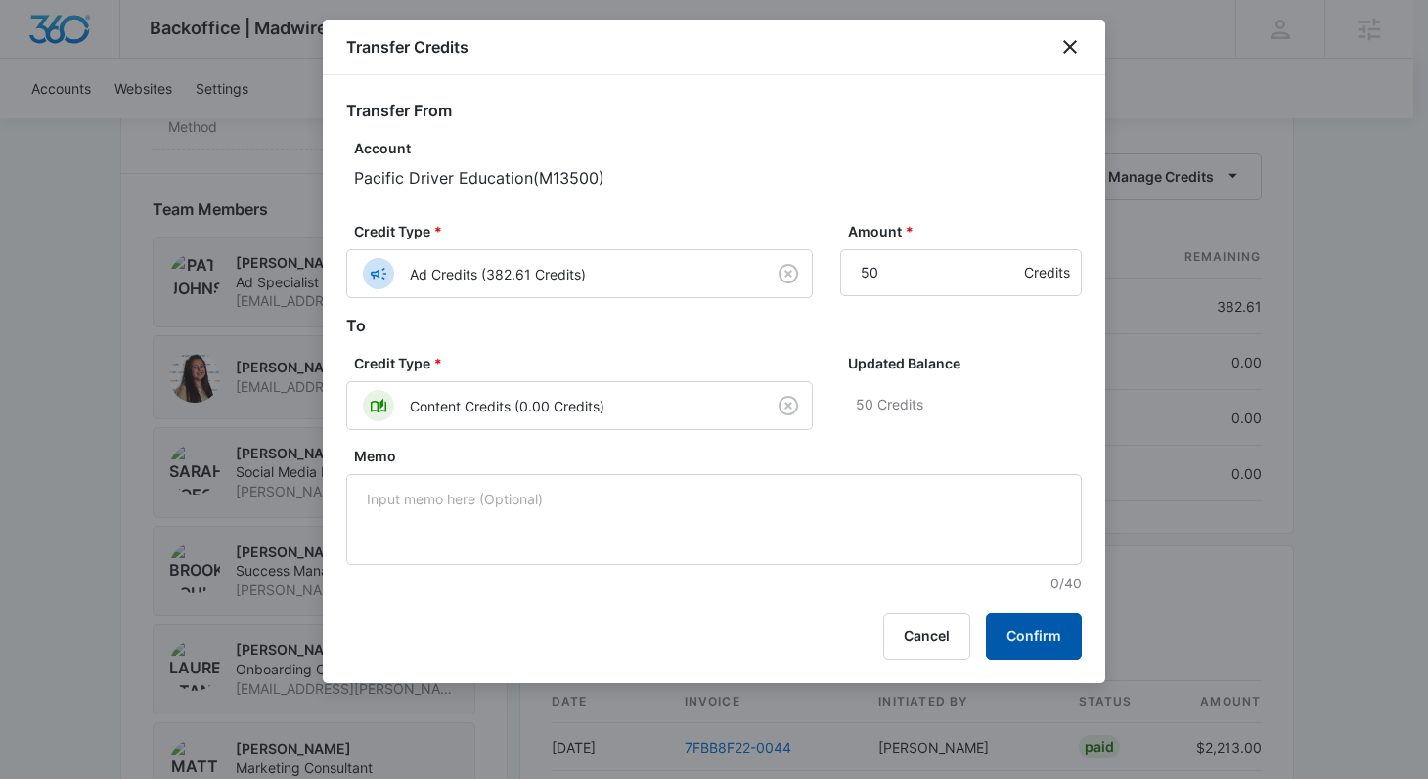
click at [1009, 638] on button "Confirm" at bounding box center [1034, 636] width 96 height 47
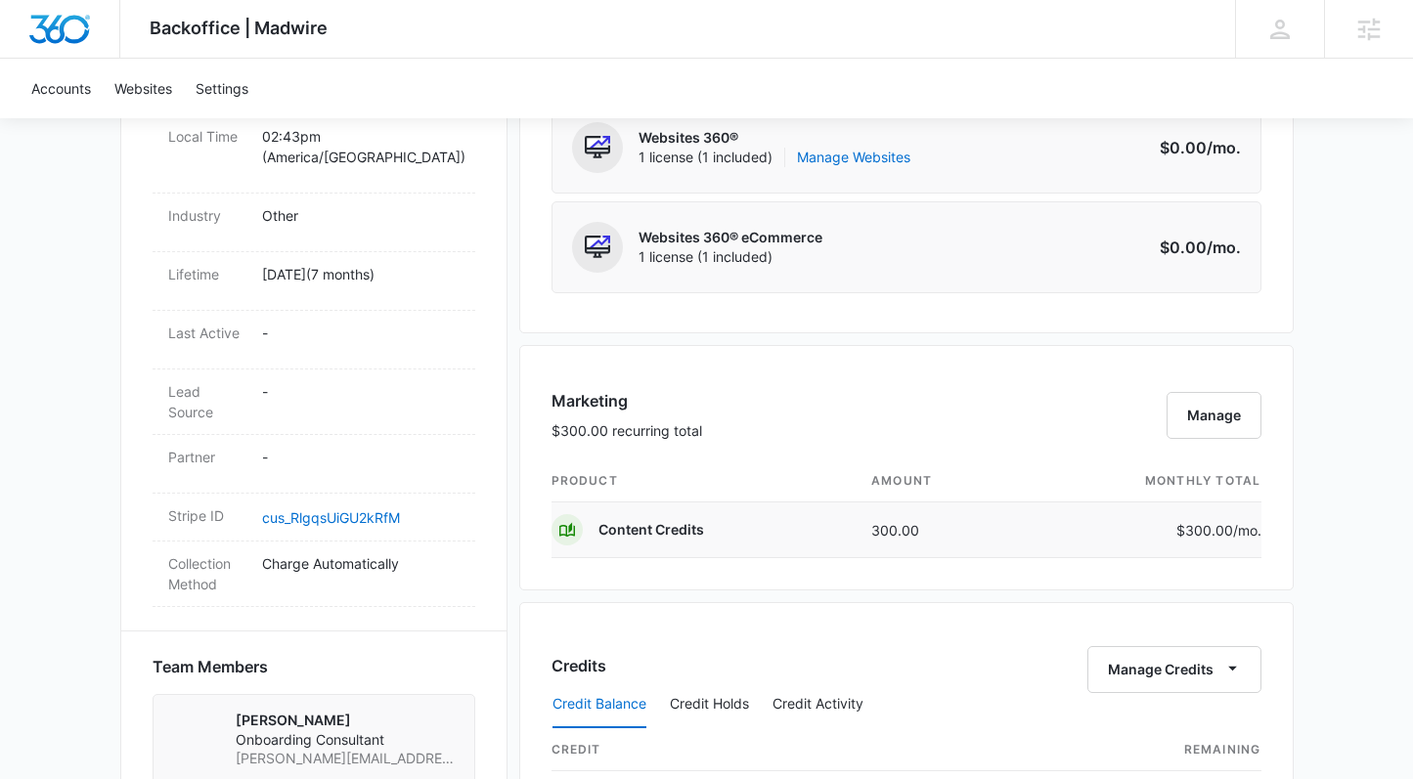
scroll to position [1042, 0]
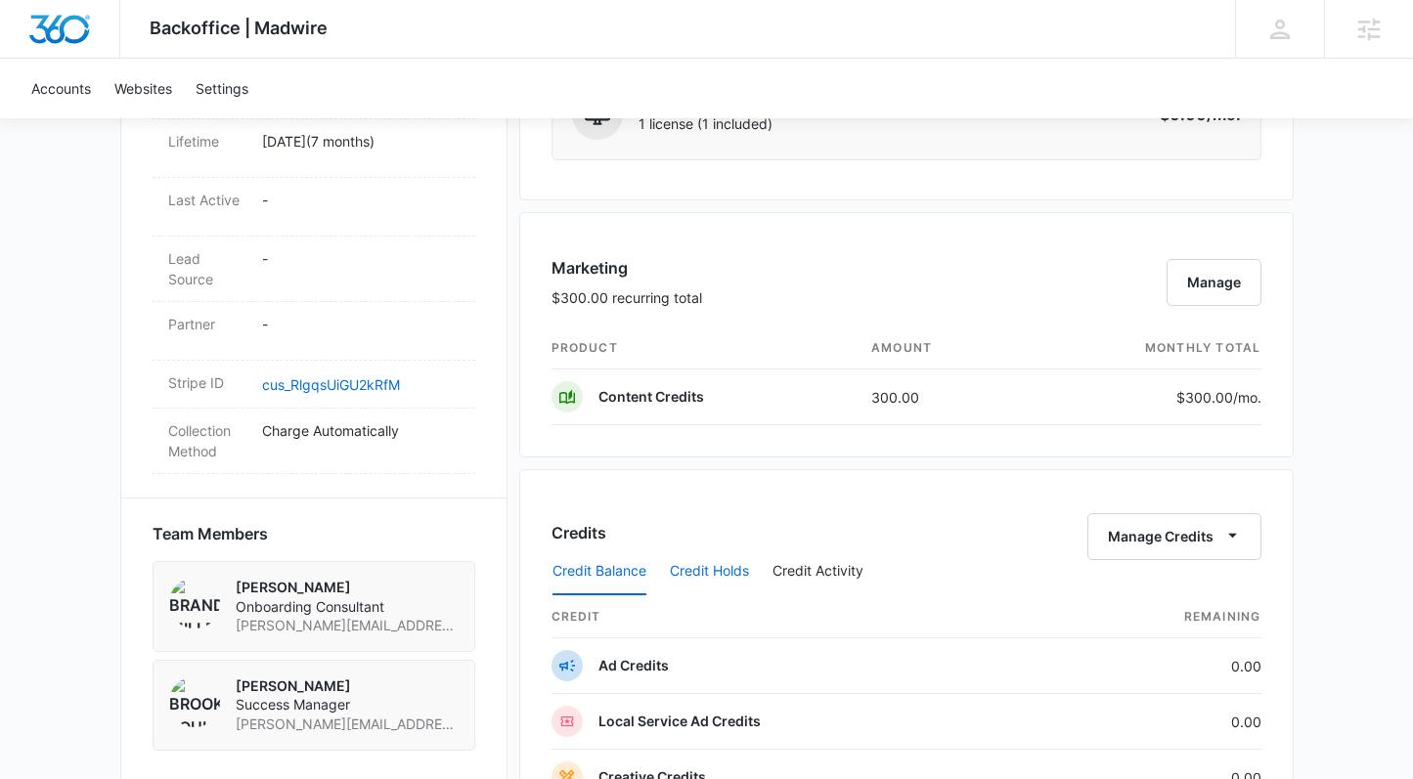
drag, startPoint x: 713, startPoint y: 572, endPoint x: 718, endPoint y: 558, distance: 14.5
click at [713, 572] on button "Credit Holds" at bounding box center [709, 572] width 79 height 47
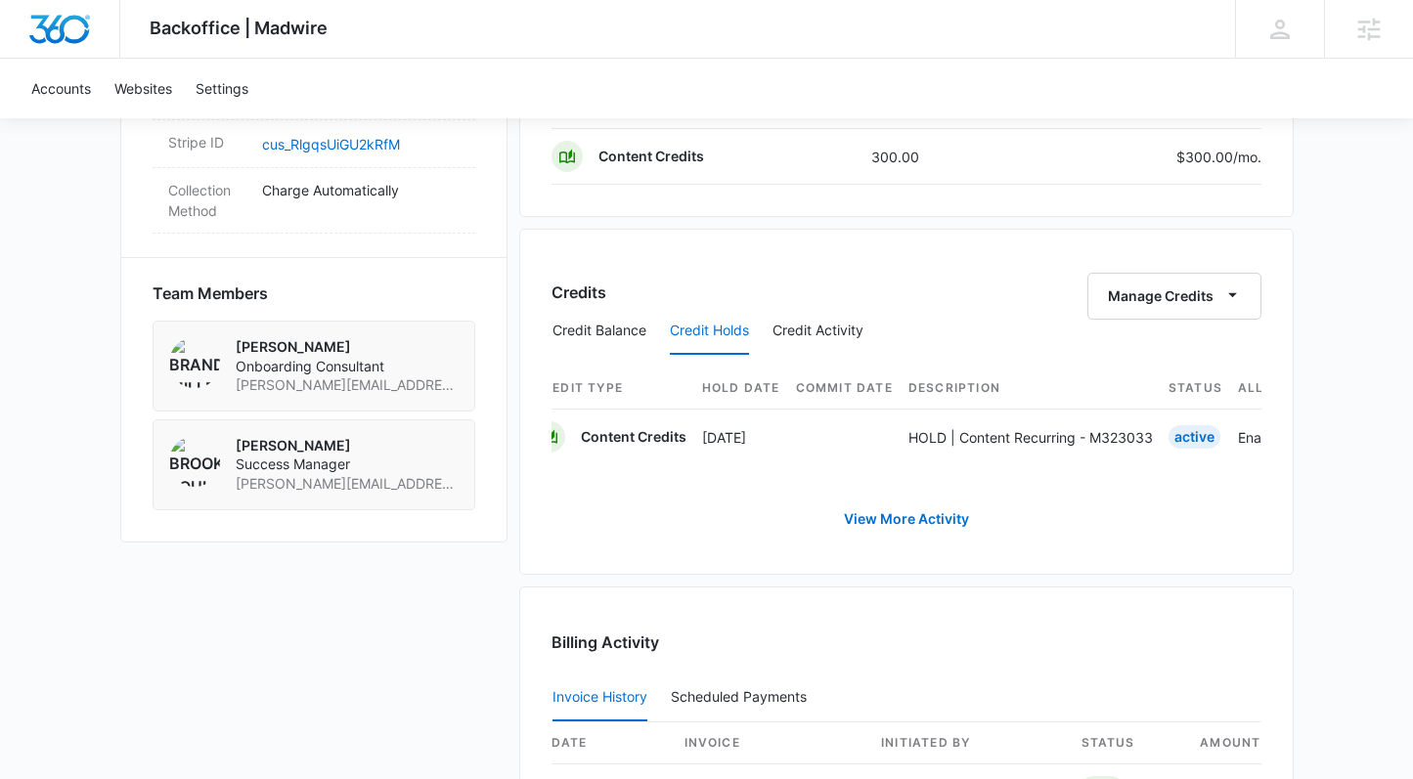
scroll to position [0, 0]
click at [643, 325] on button "Credit Balance" at bounding box center [599, 331] width 94 height 47
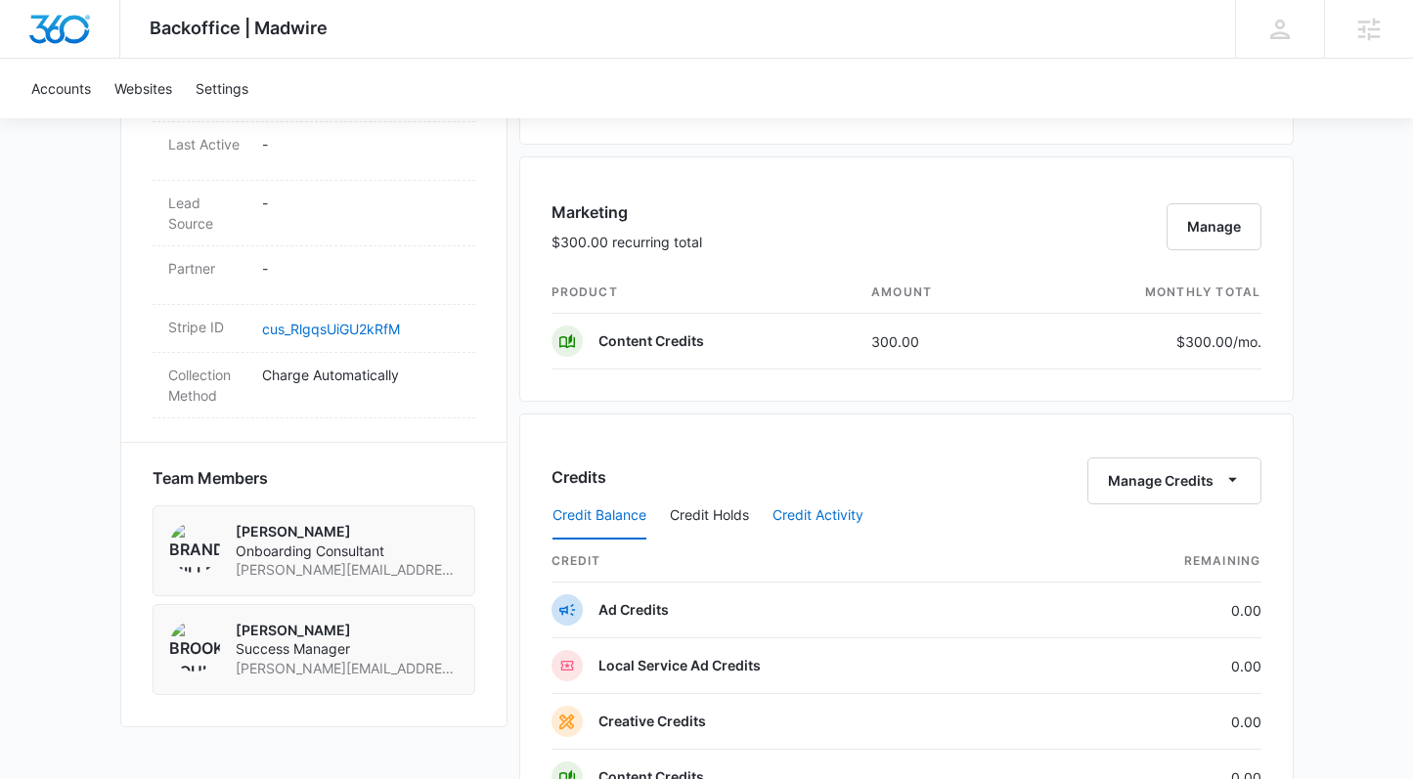
scroll to position [1202, 0]
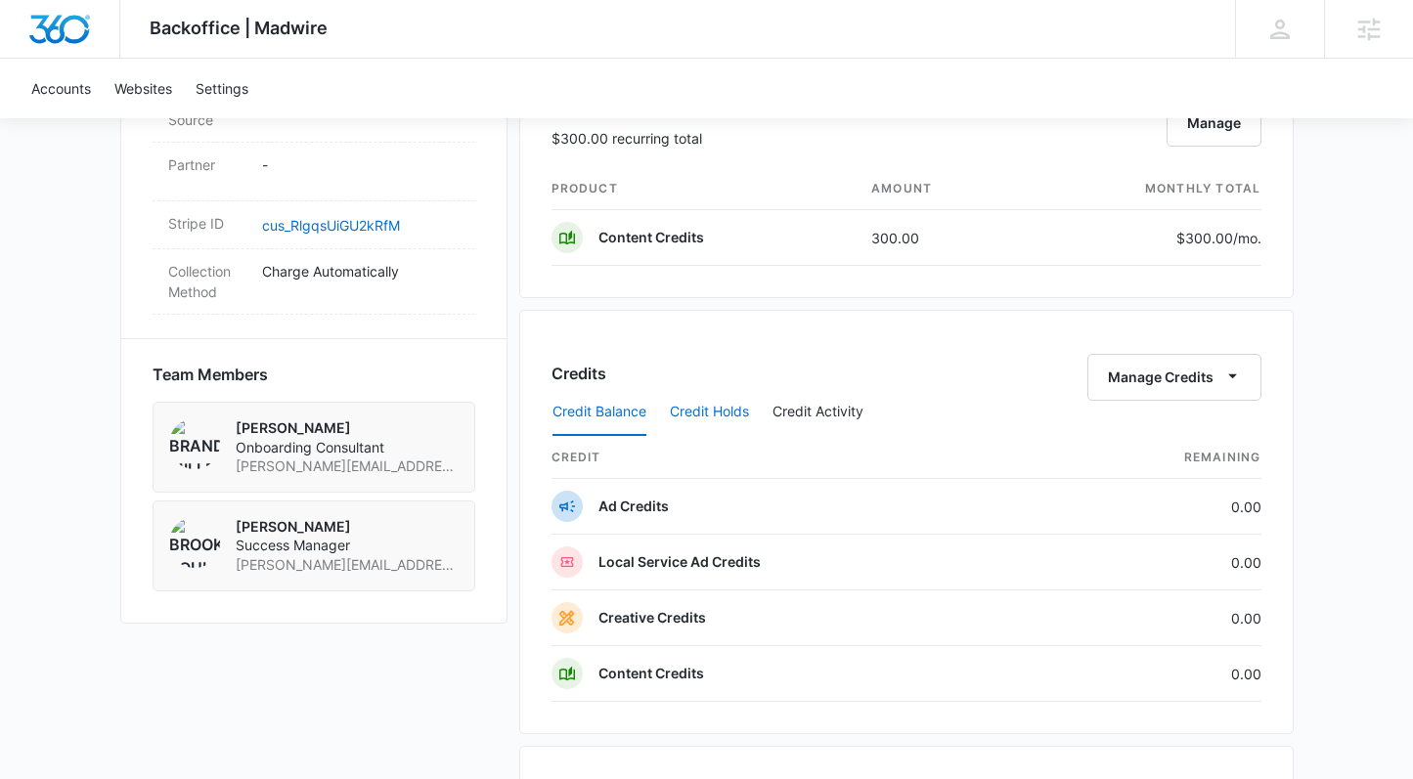
click at [698, 419] on button "Credit Holds" at bounding box center [709, 412] width 79 height 47
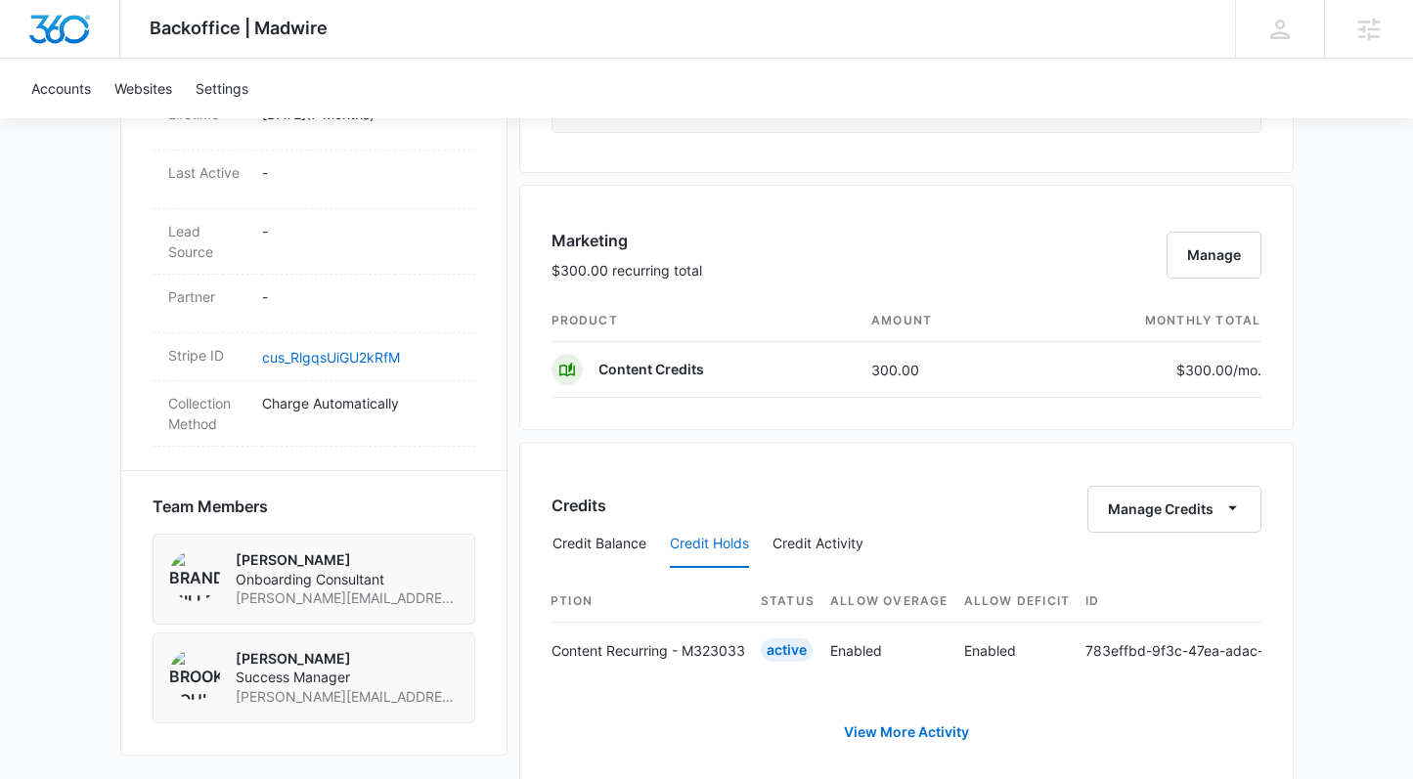
scroll to position [0, 429]
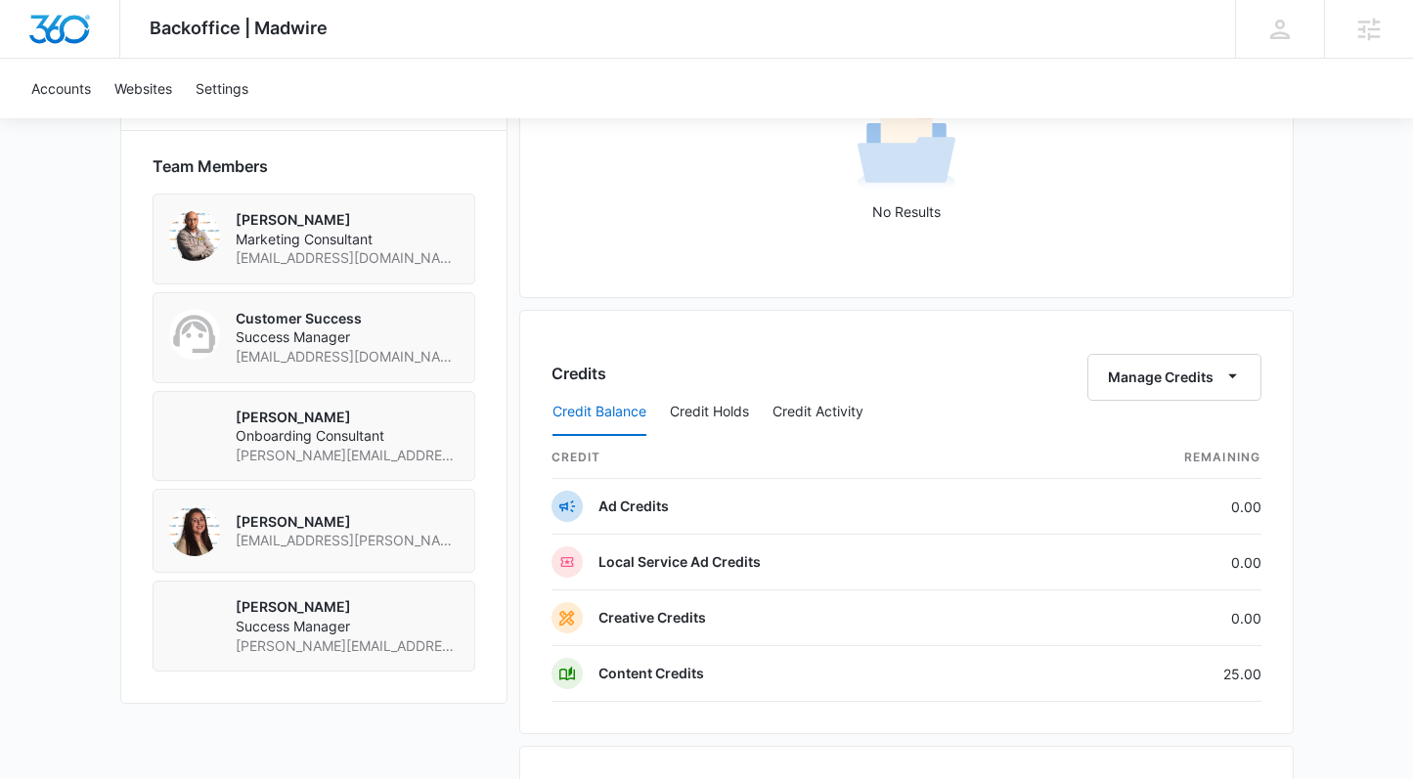
scroll to position [1371, 0]
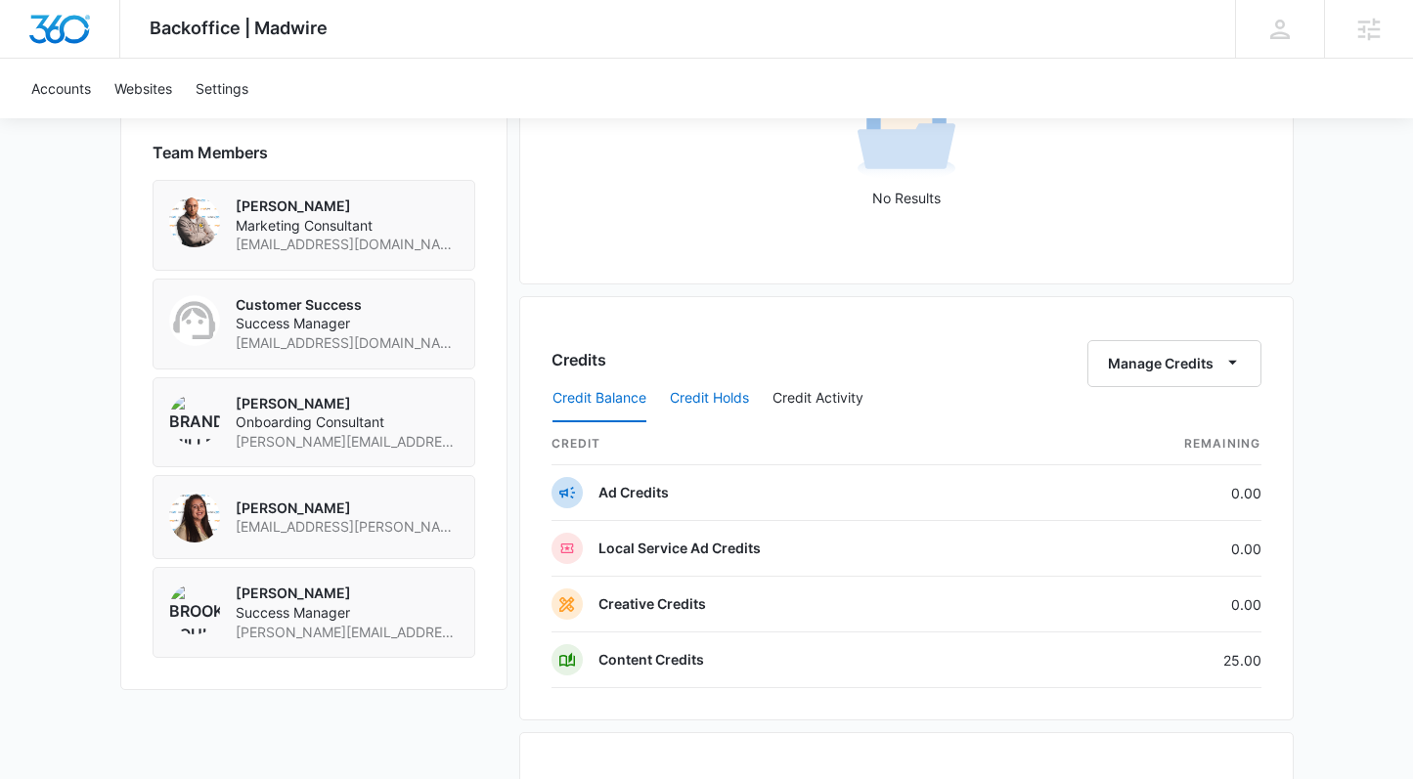
click at [731, 395] on button "Credit Holds" at bounding box center [709, 398] width 79 height 47
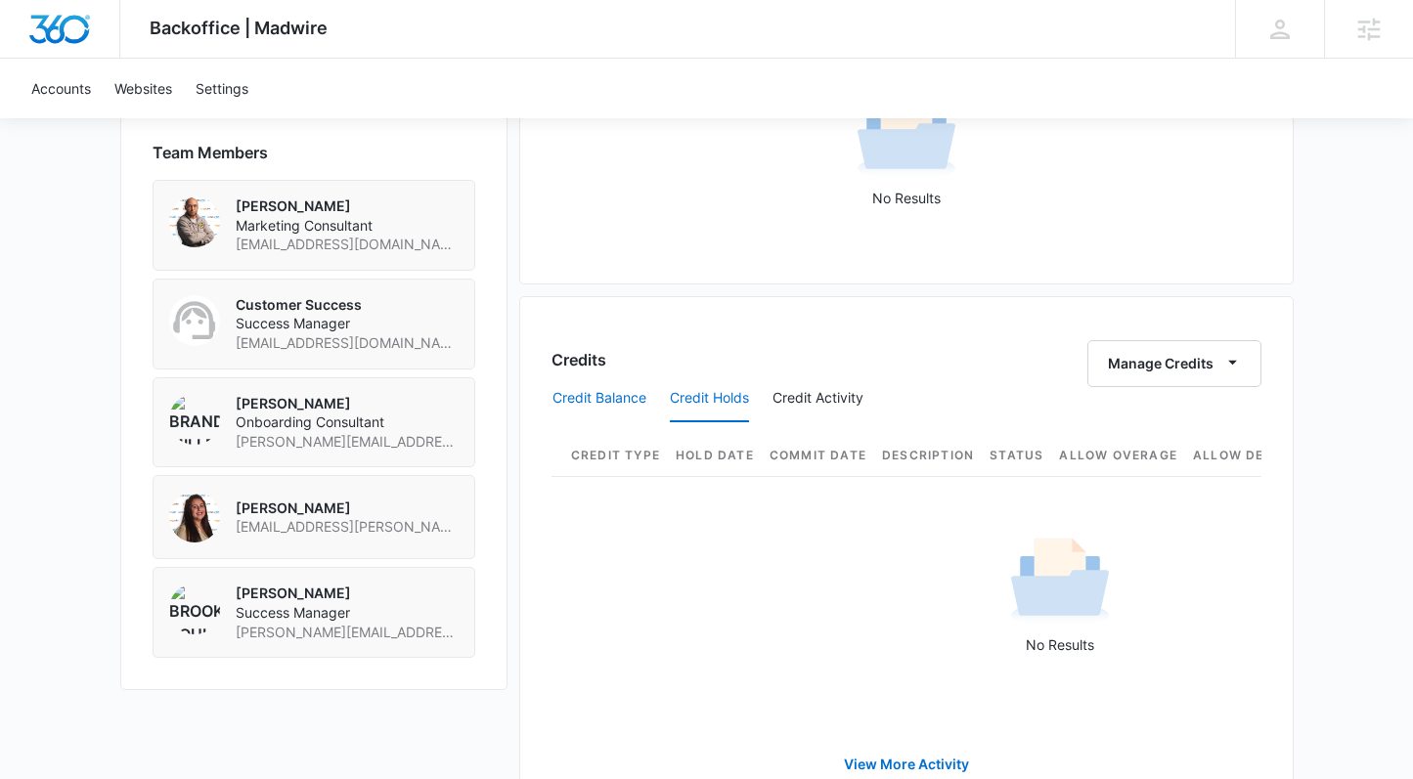
click at [605, 394] on button "Credit Balance" at bounding box center [599, 398] width 94 height 47
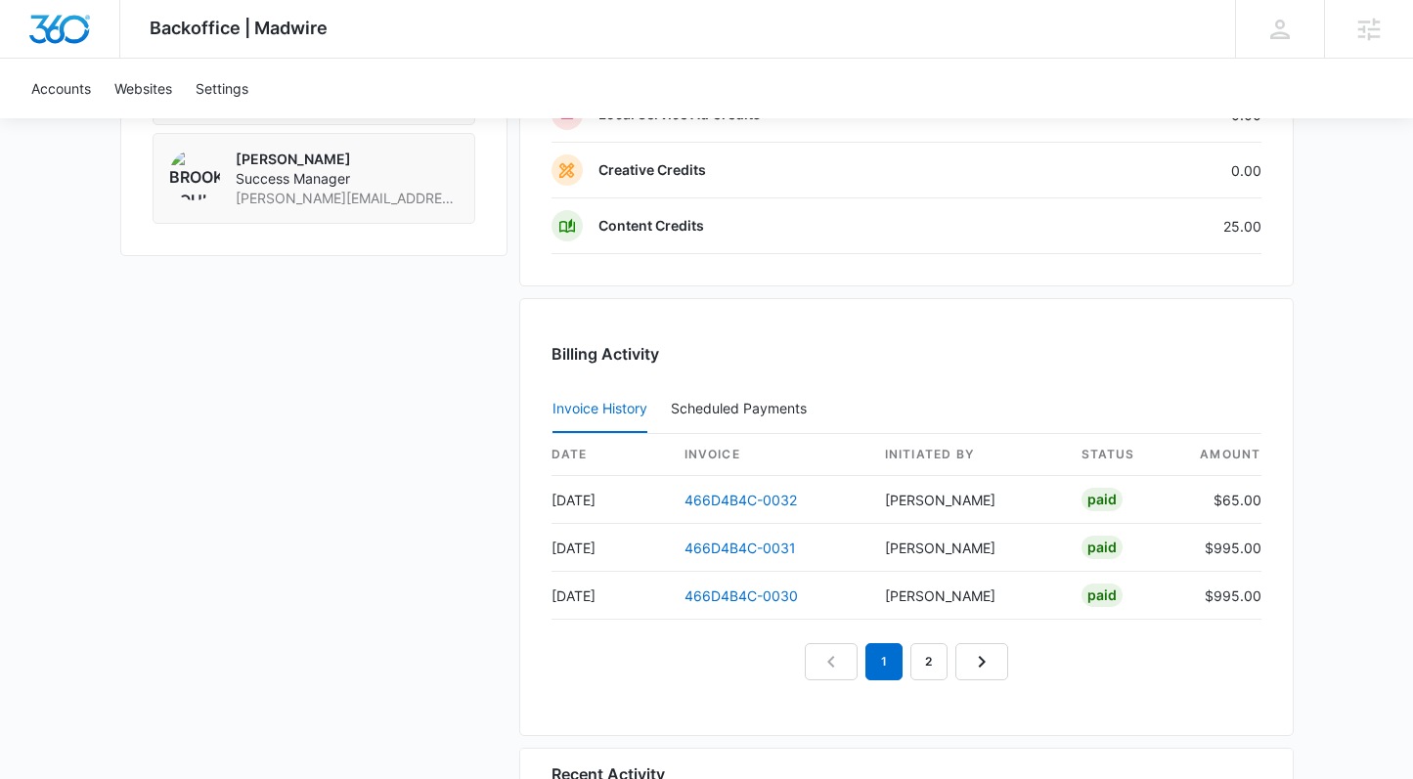
scroll to position [2078, 0]
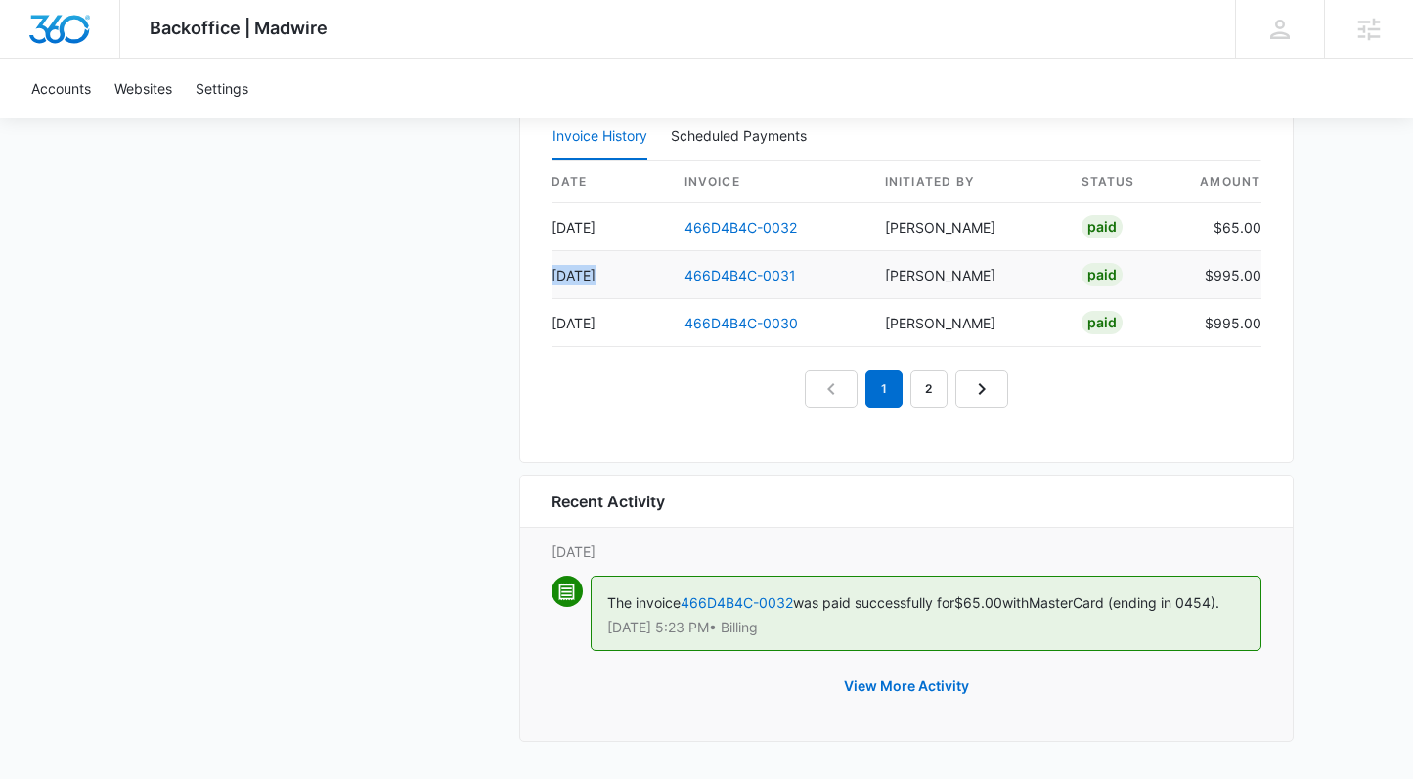
drag, startPoint x: 602, startPoint y: 274, endPoint x: 554, endPoint y: 278, distance: 48.1
click at [554, 278] on td "[DATE]" at bounding box center [609, 275] width 117 height 48
drag, startPoint x: 1218, startPoint y: 279, endPoint x: 1258, endPoint y: 268, distance: 41.5
click at [1258, 268] on td "$995.00" at bounding box center [1222, 275] width 78 height 48
click at [1263, 274] on div "Billing Activity Invoice History Scheduled Payments 0 date invoice Initiated By…" at bounding box center [906, 244] width 774 height 438
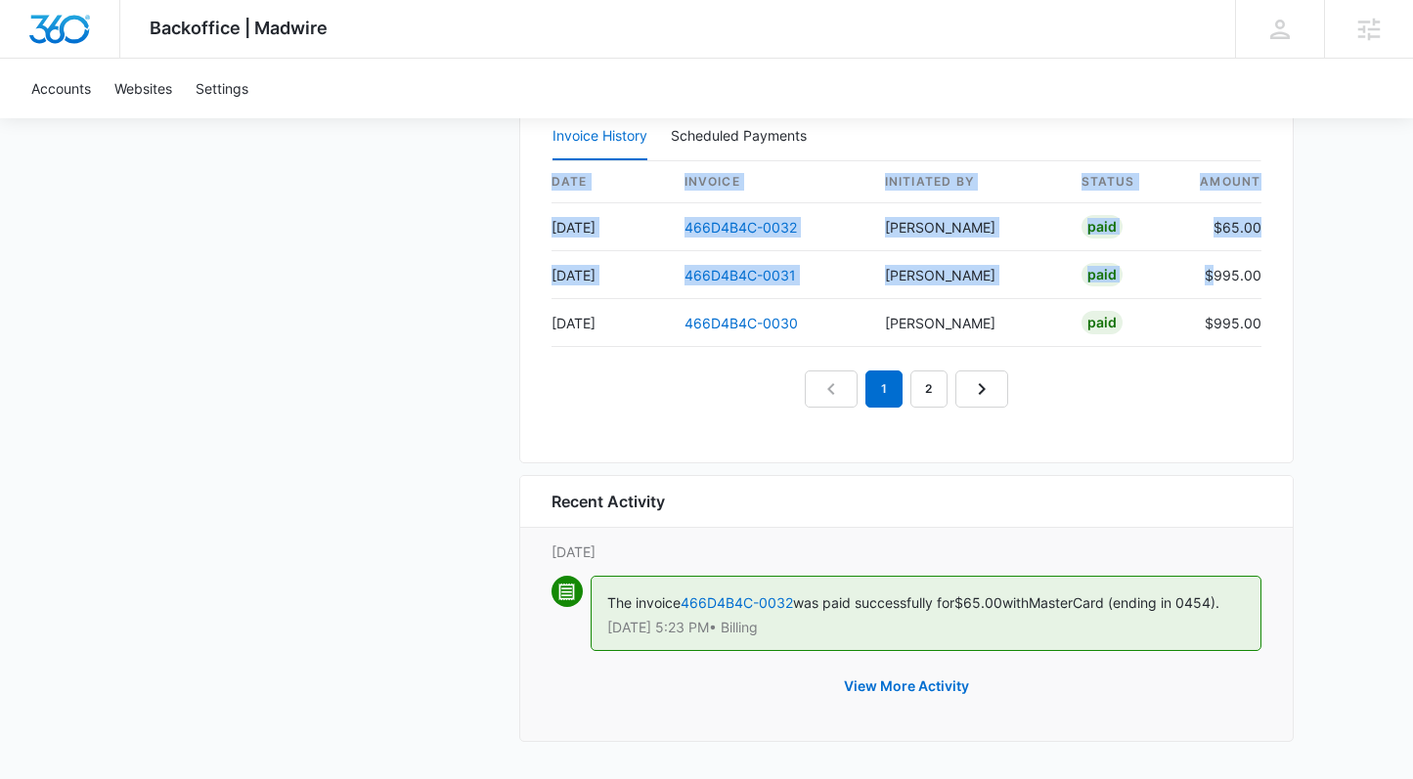
drag, startPoint x: 1219, startPoint y: 276, endPoint x: 1290, endPoint y: 283, distance: 70.7
click at [1264, 272] on div "Billing Activity Invoice History Scheduled Payments 0 date invoice Initiated By…" at bounding box center [906, 244] width 774 height 438
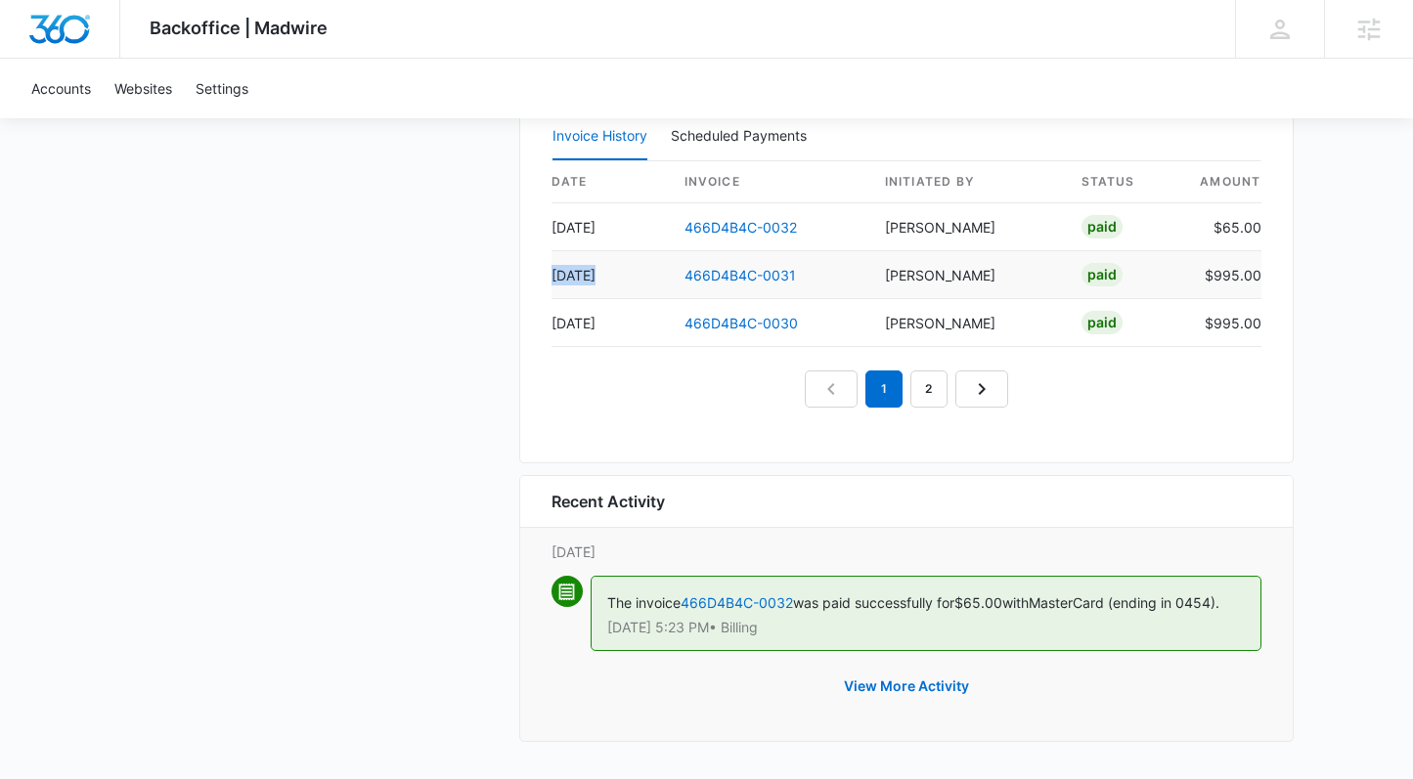
drag, startPoint x: 554, startPoint y: 272, endPoint x: 617, endPoint y: 281, distance: 63.2
click at [617, 281] on td "[DATE]" at bounding box center [609, 275] width 117 height 48
click at [919, 691] on button "View More Activity" at bounding box center [906, 686] width 164 height 47
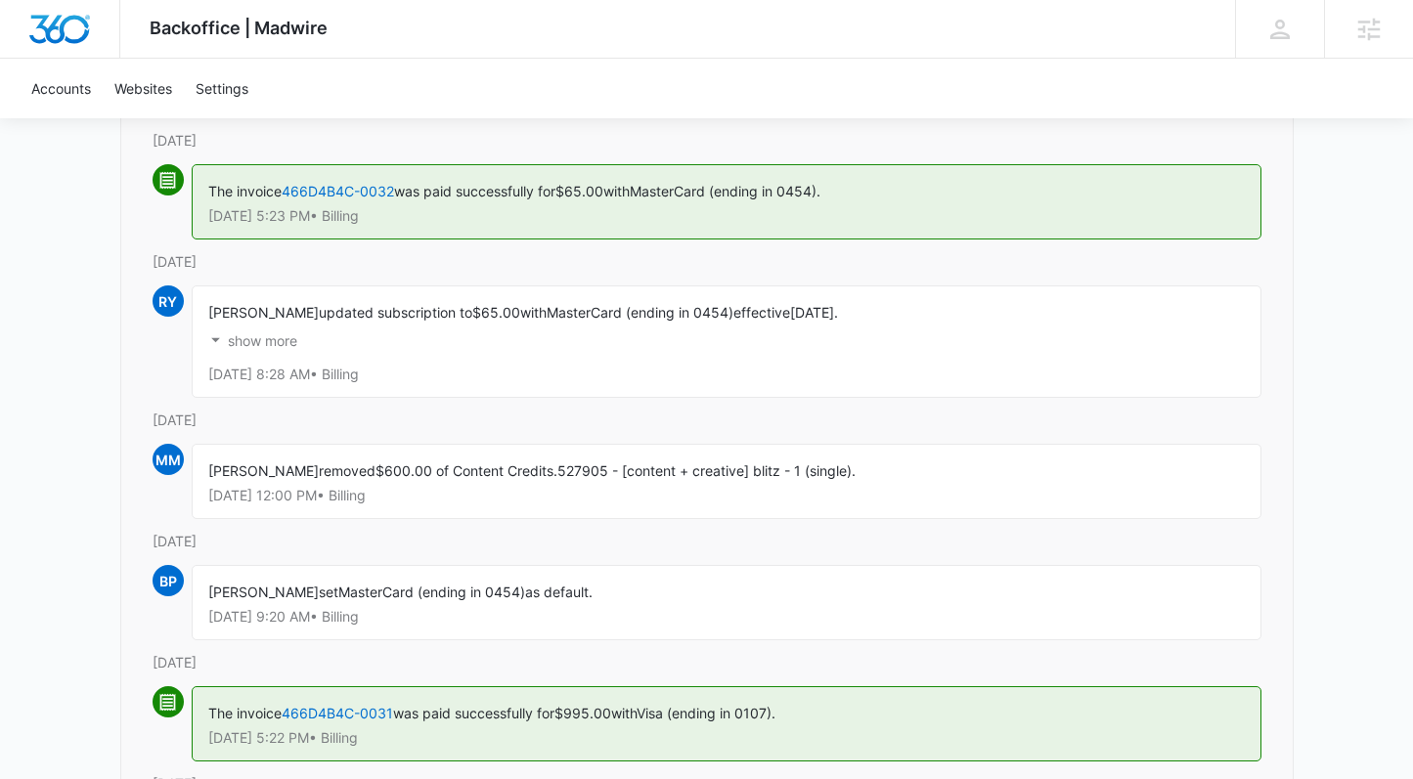
scroll to position [239, 0]
